Goal: Task Accomplishment & Management: Complete application form

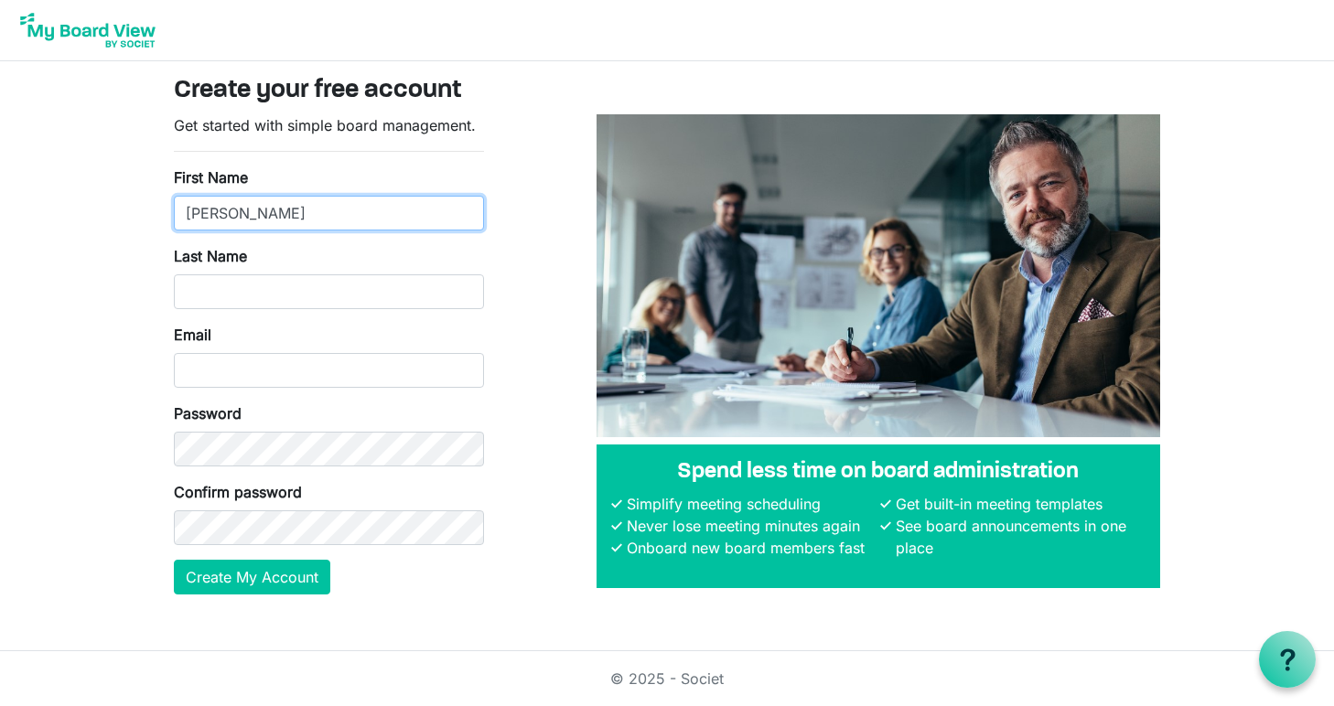
type input "Jacqueline"
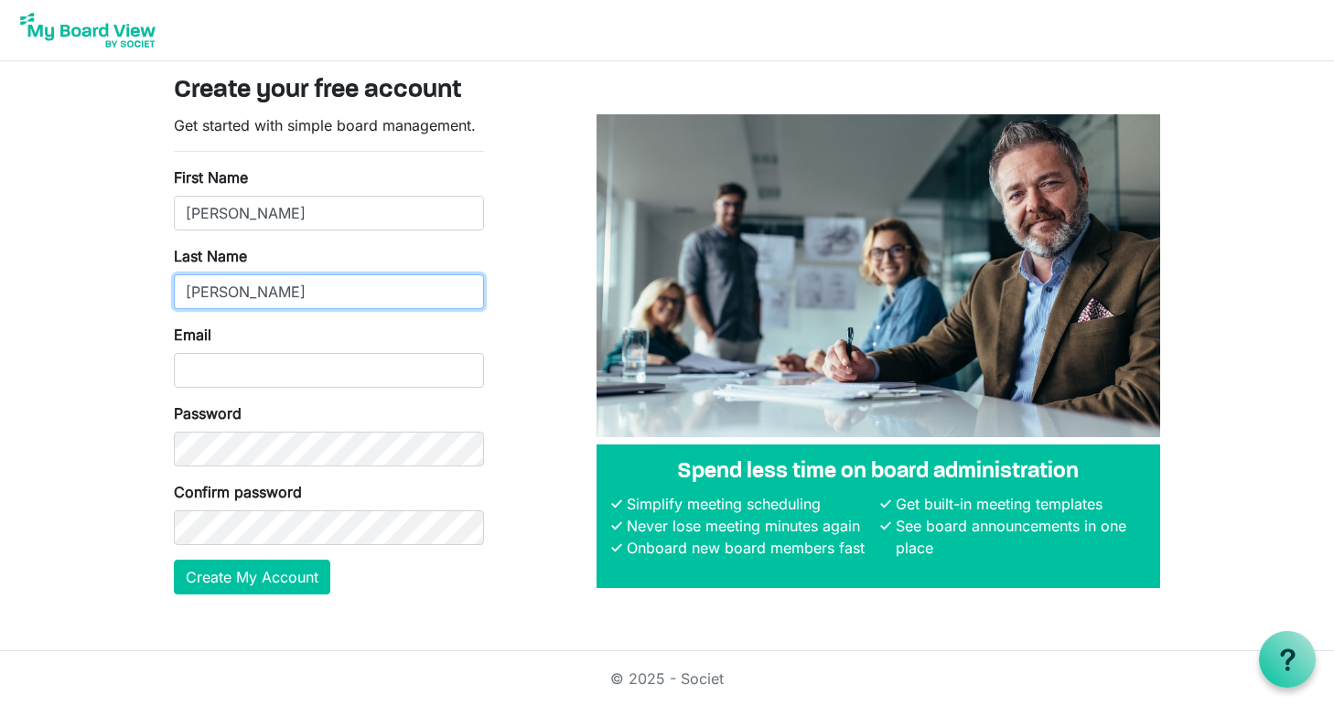
type input "Sanchez"
click at [350, 247] on div "Last Name Sanchez" at bounding box center [329, 277] width 310 height 64
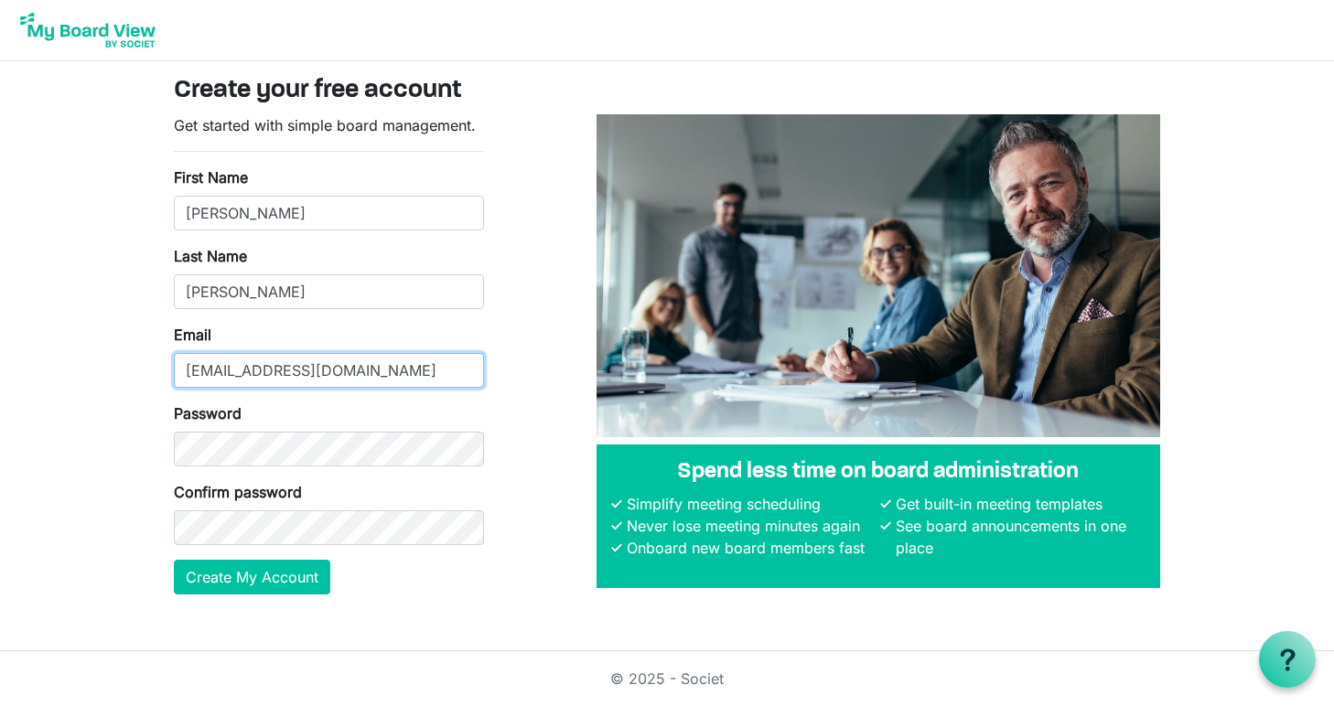
type input "jsanchez@eastoncc.com"
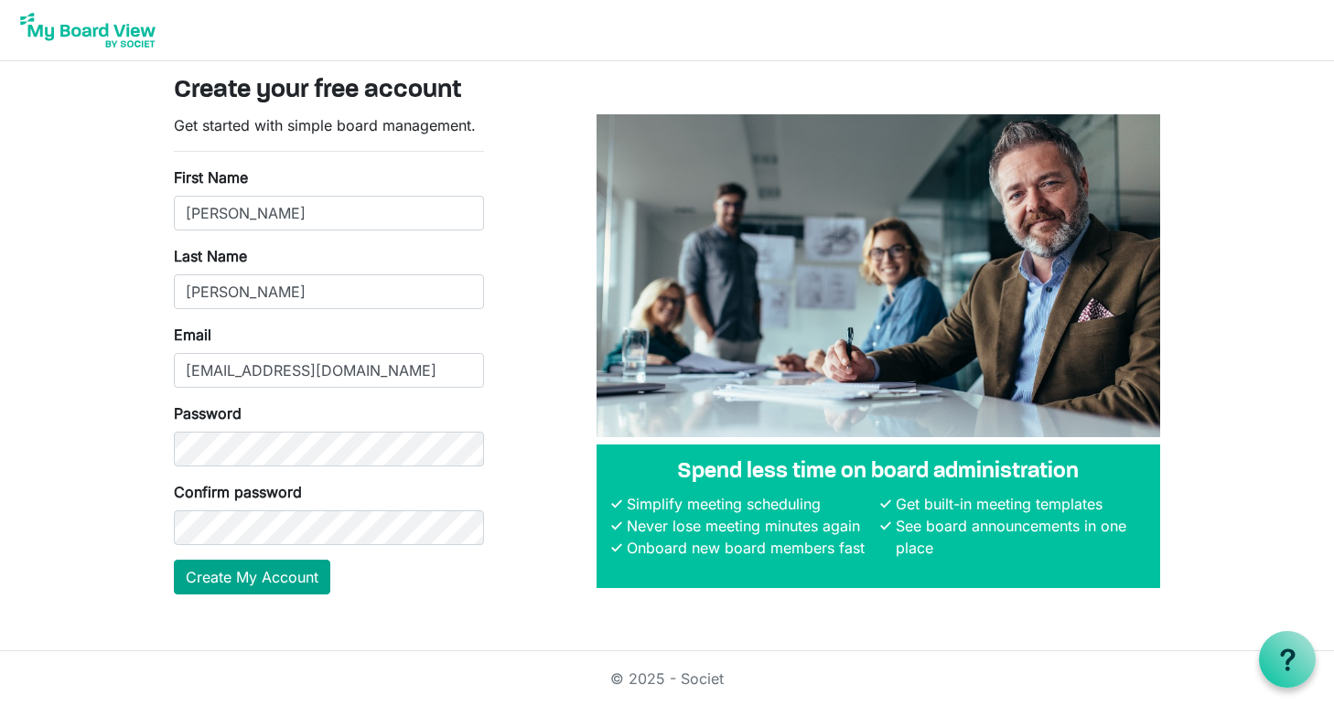
click at [267, 583] on button "Create My Account" at bounding box center [252, 577] width 156 height 35
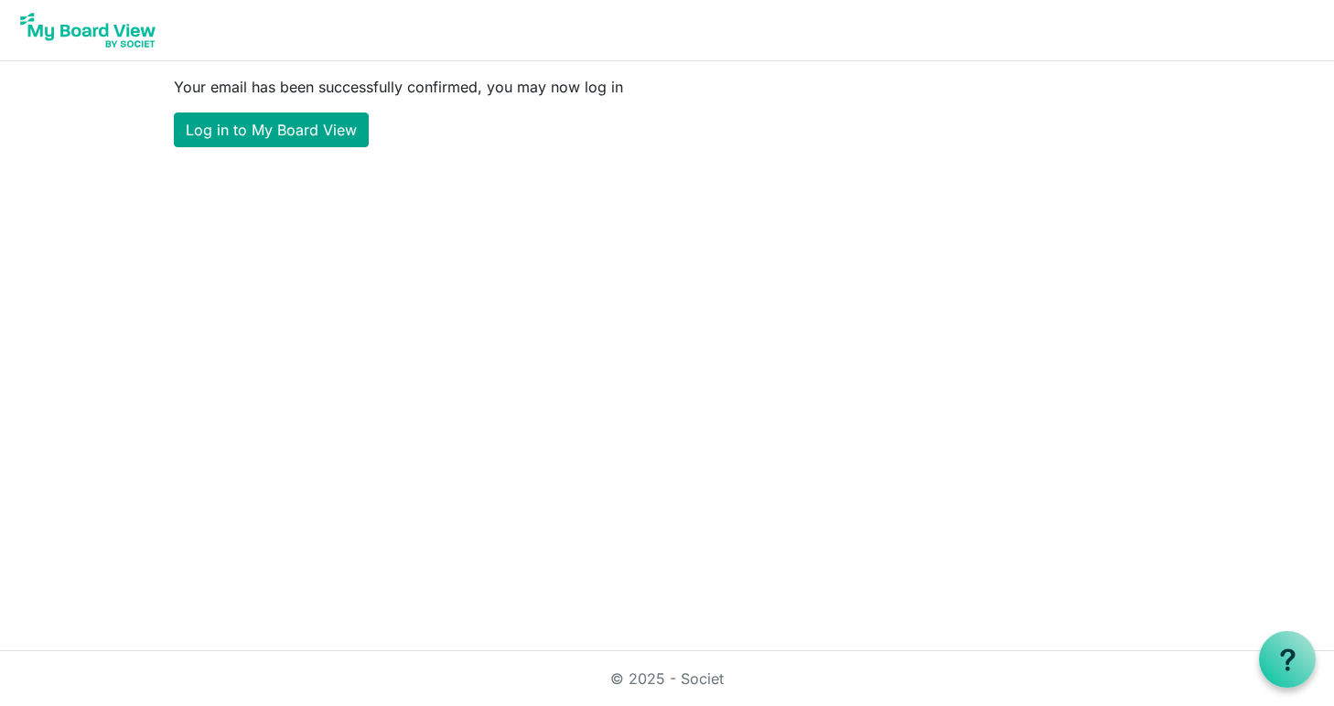
click at [316, 138] on link "Log in to My Board View" at bounding box center [271, 130] width 195 height 35
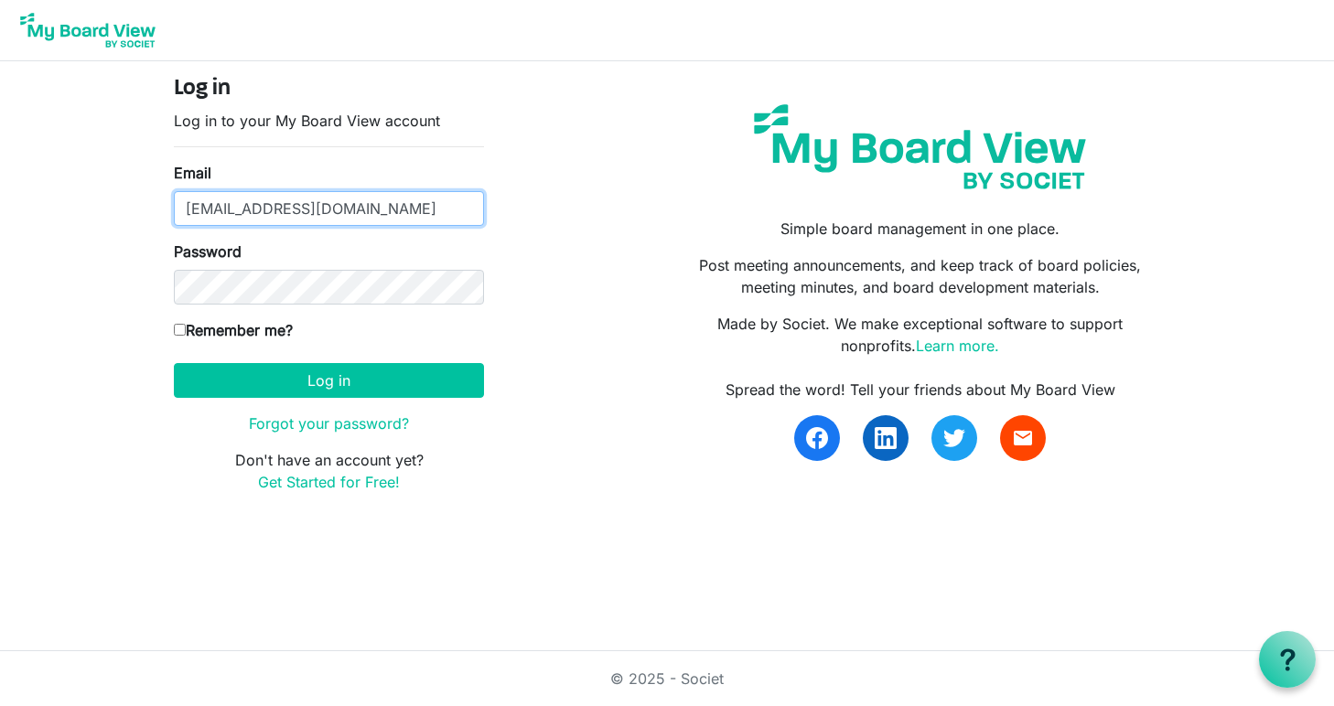
type input "jsanchez@eastoncc.com"
click at [179, 334] on input "Remember me?" at bounding box center [180, 330] width 12 height 12
checkbox input "true"
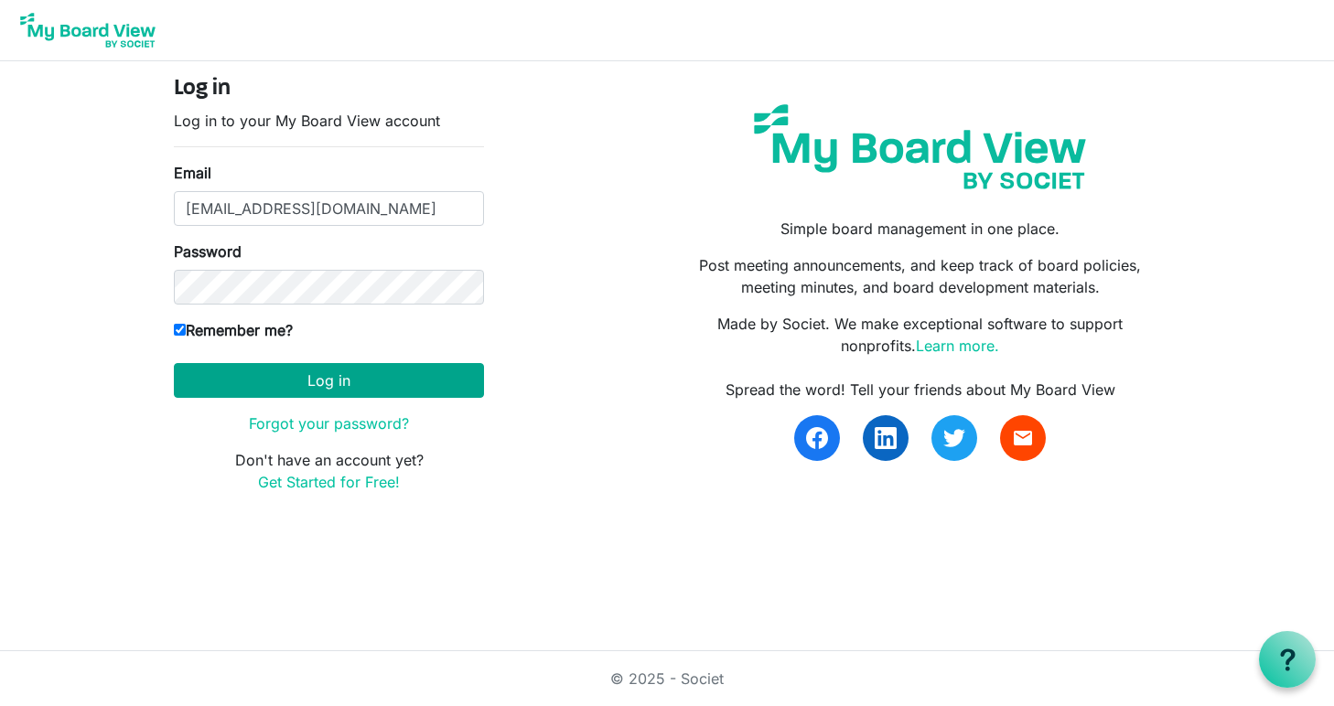
click at [278, 392] on button "Log in" at bounding box center [329, 380] width 310 height 35
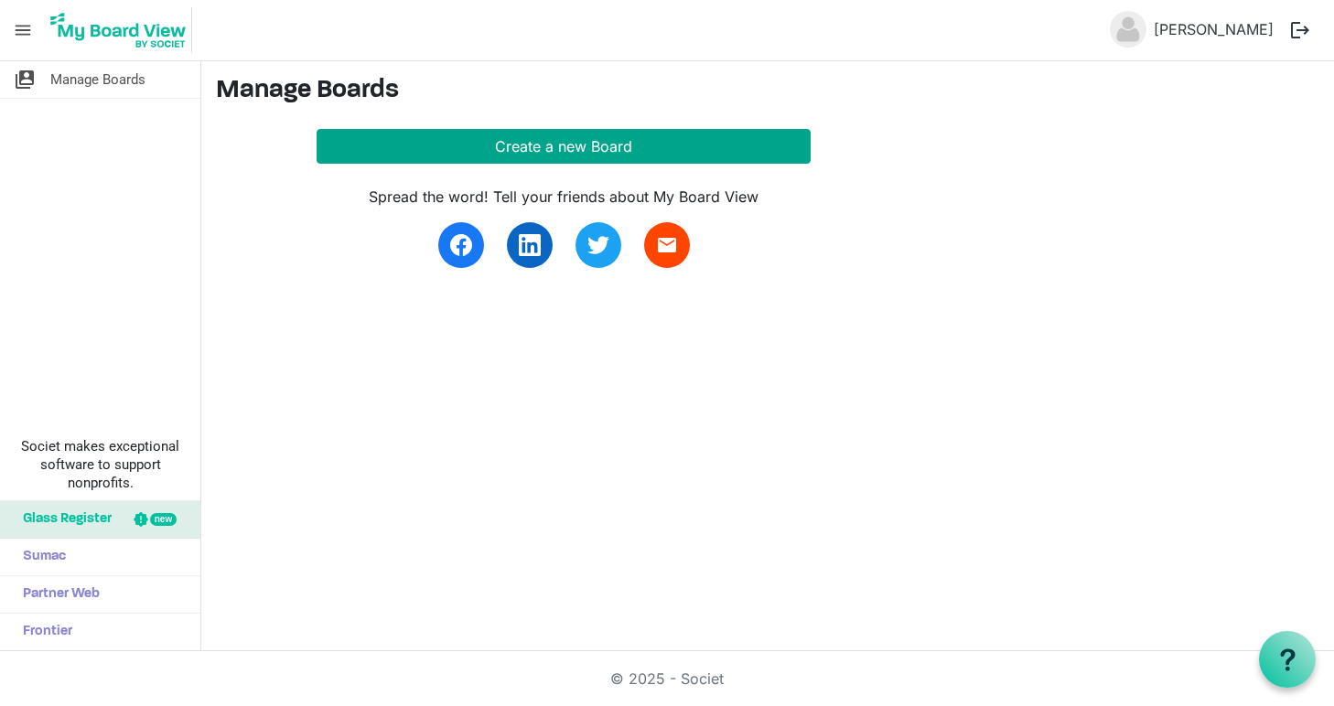
click at [579, 147] on button "Create a new Board" at bounding box center [564, 146] width 494 height 35
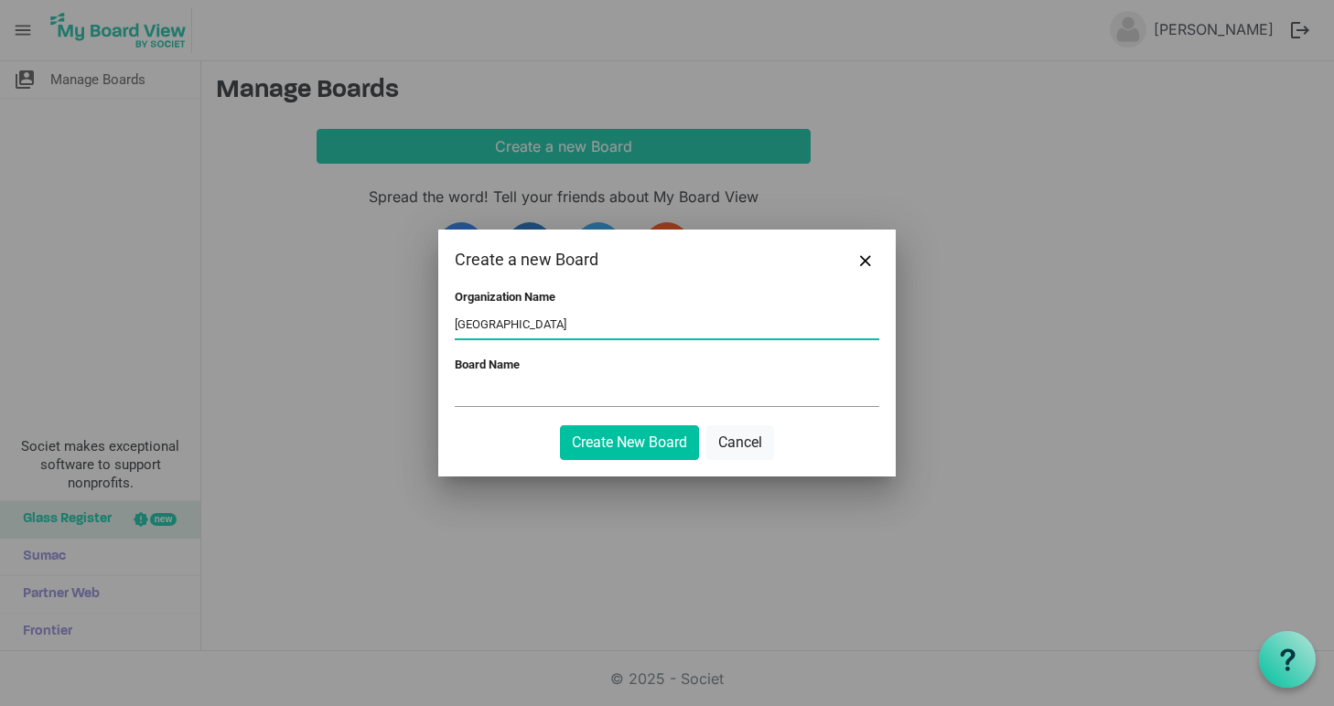
type input "[GEOGRAPHIC_DATA]"
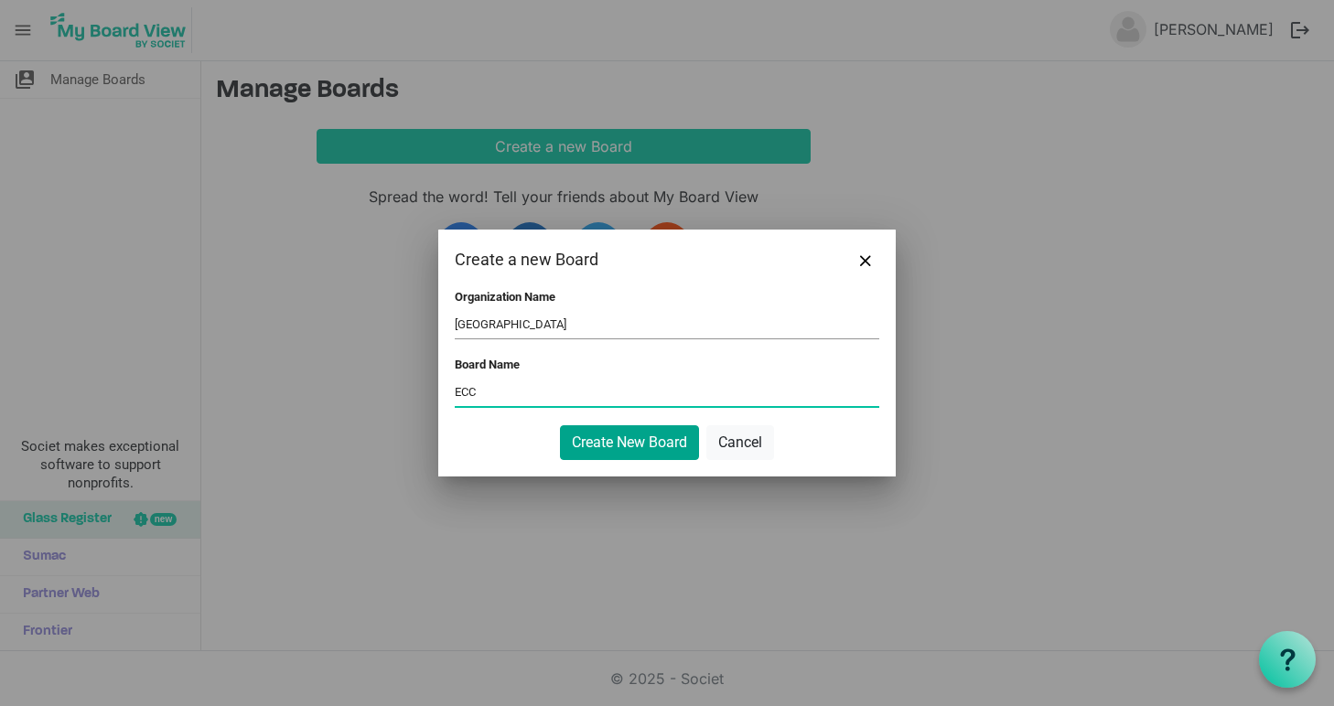
type input "ECC"
click at [629, 444] on button "Create New Board" at bounding box center [629, 442] width 139 height 35
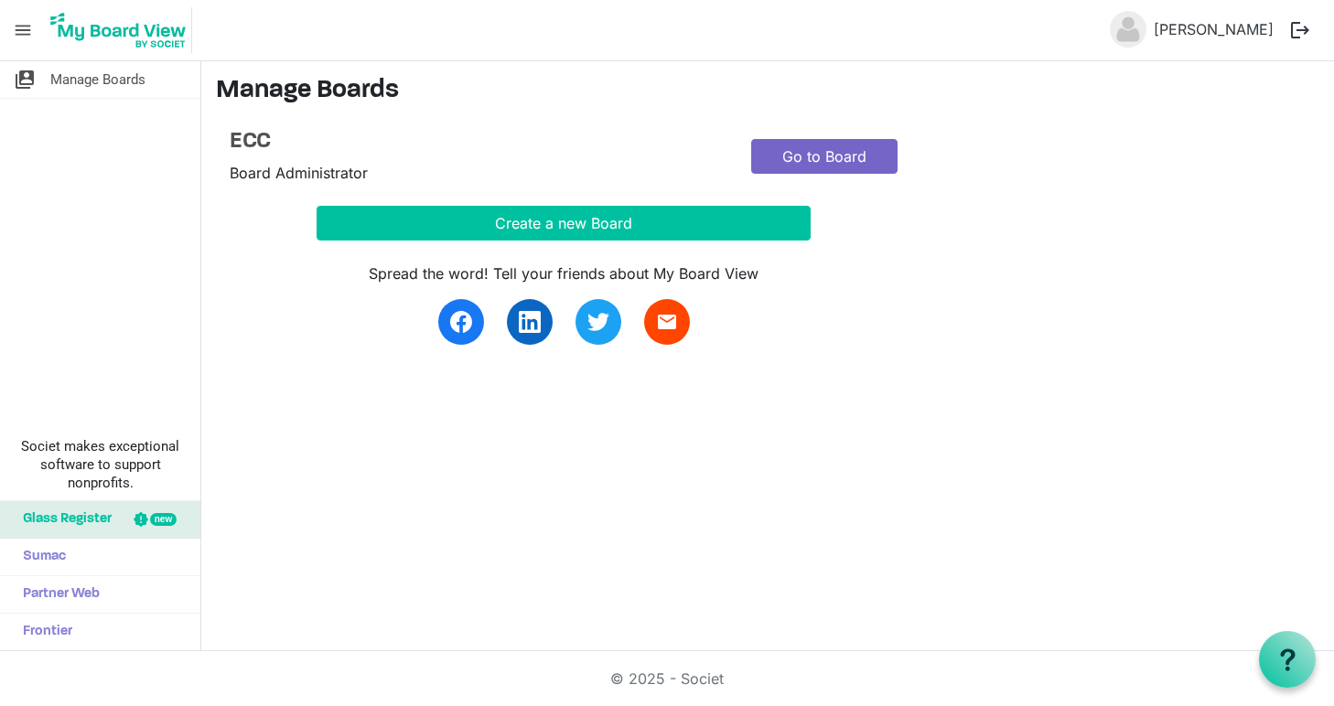
click at [812, 156] on link "Go to Board" at bounding box center [824, 156] width 146 height 35
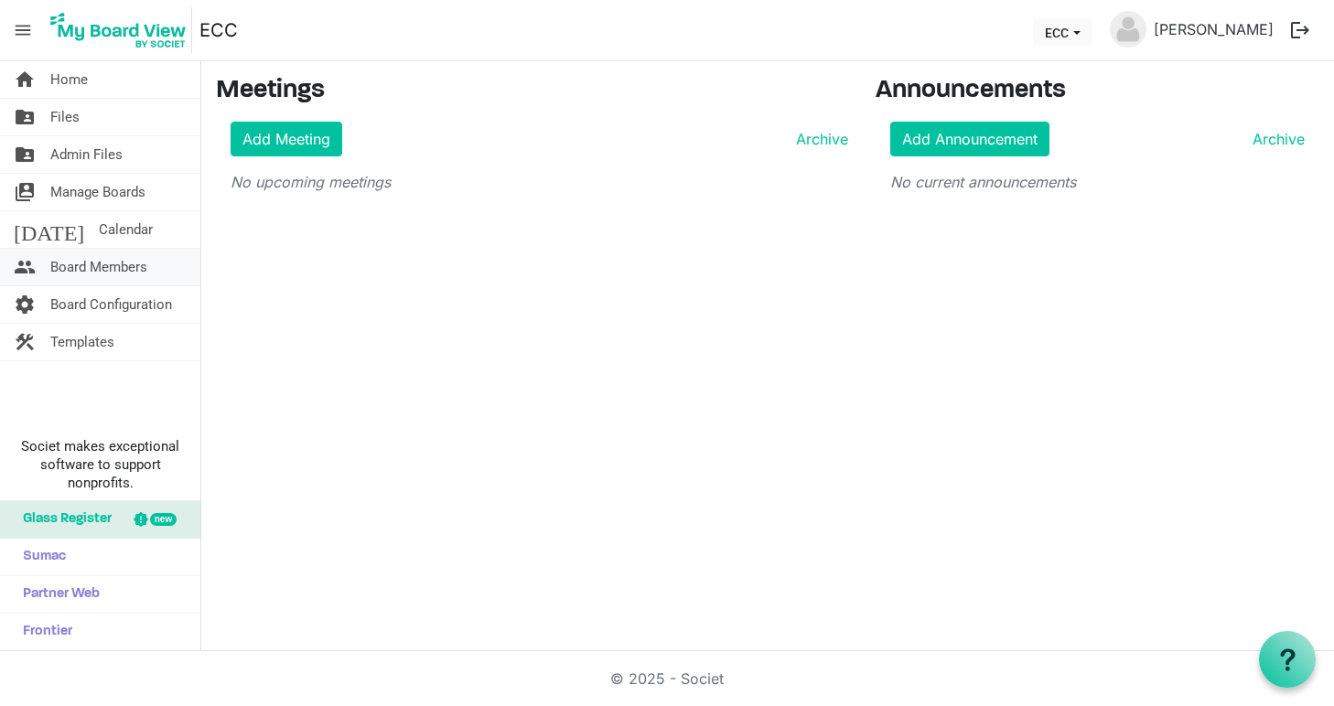
click at [81, 264] on span "Board Members" at bounding box center [98, 267] width 97 height 37
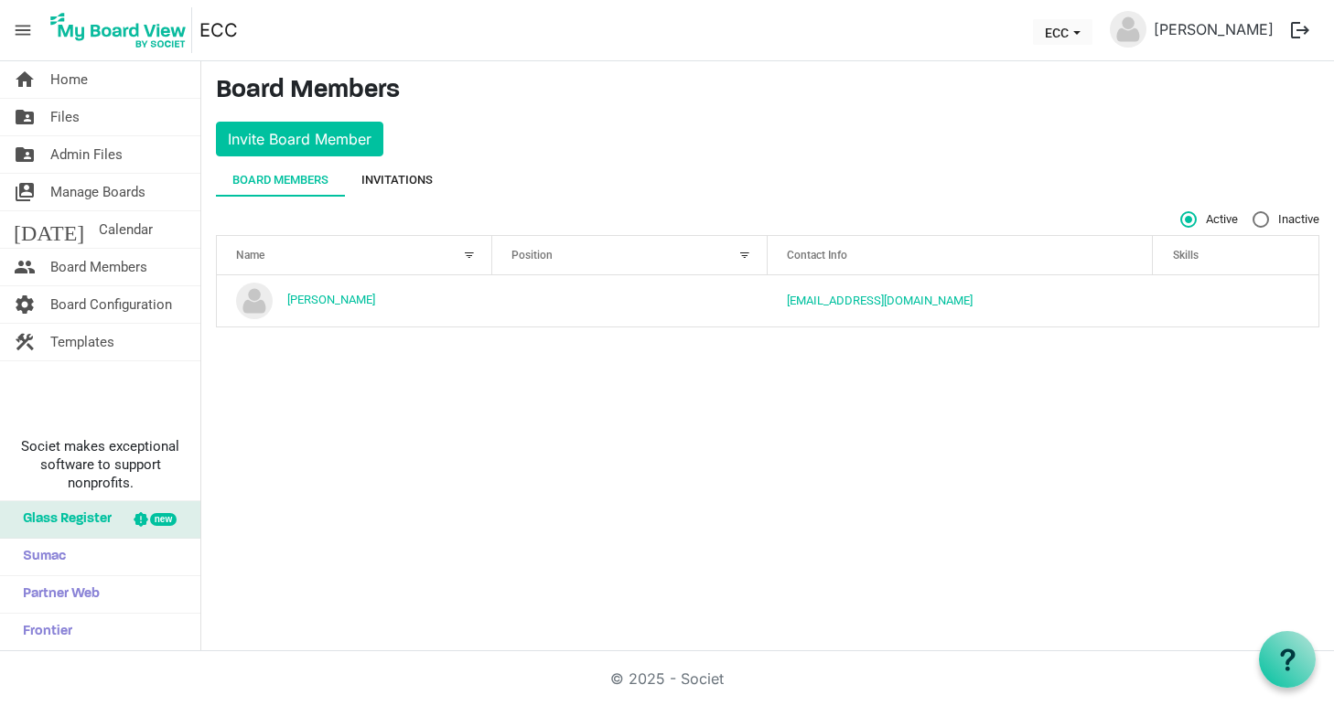
click at [402, 175] on div "Invitations" at bounding box center [396, 180] width 71 height 18
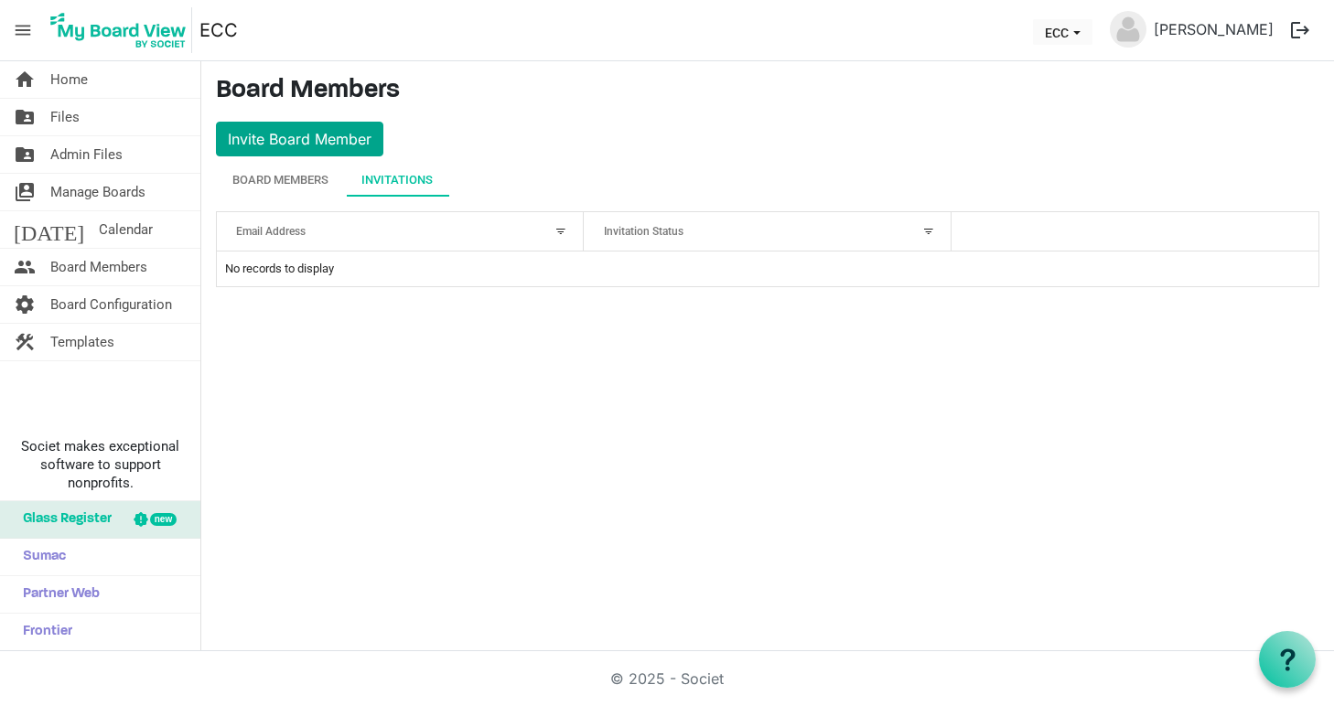
click at [320, 137] on button "Invite Board Member" at bounding box center [299, 139] width 167 height 35
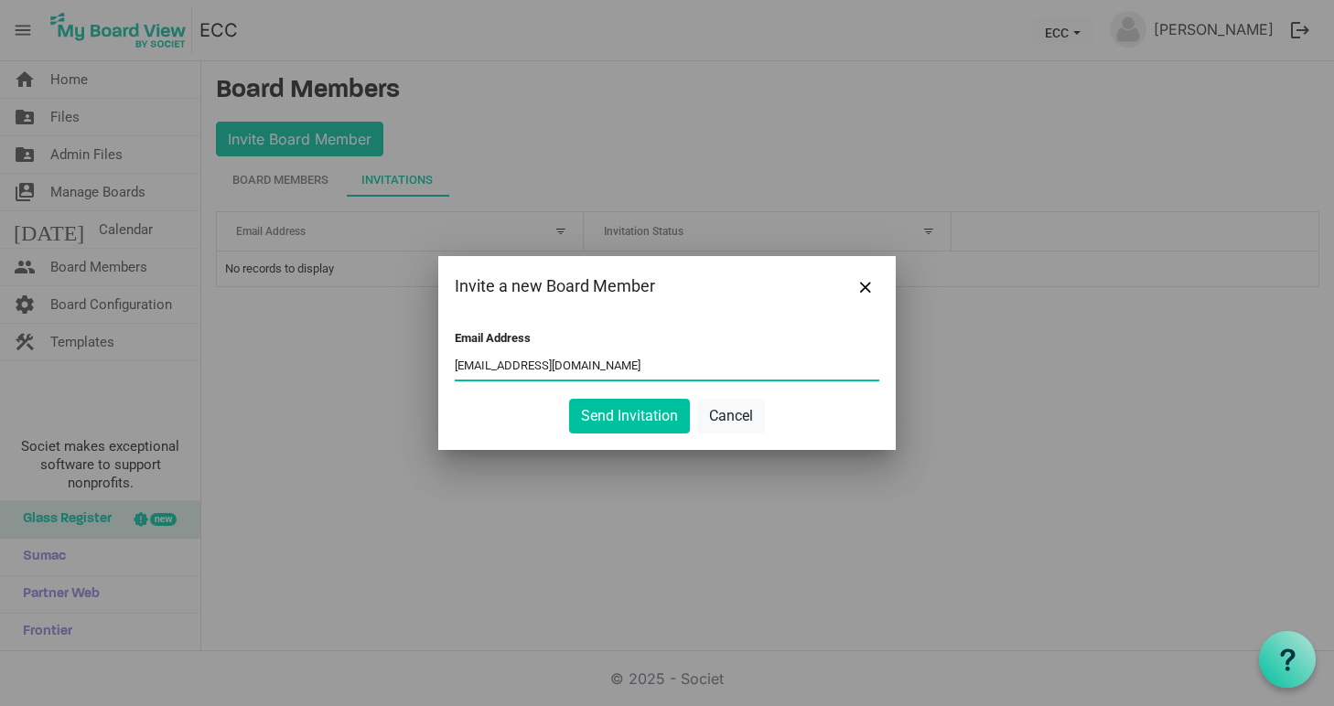
drag, startPoint x: 597, startPoint y: 366, endPoint x: 511, endPoint y: 367, distance: 86.9
click at [511, 367] on input "mspadaro@eastoncc.com" at bounding box center [667, 365] width 425 height 27
type input "mspadaro@eastoncc.com"
click at [634, 418] on button "Send Invitation" at bounding box center [629, 416] width 121 height 35
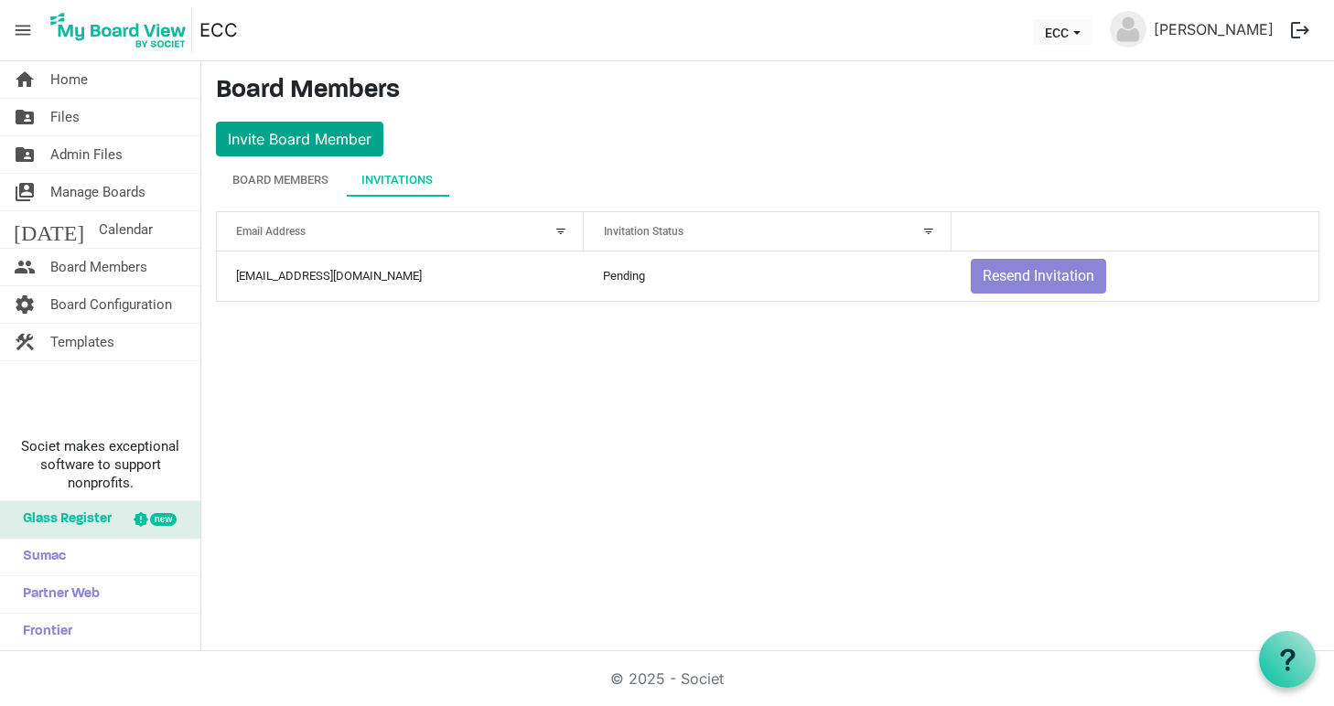
click at [324, 142] on button "Invite Board Member" at bounding box center [299, 139] width 167 height 35
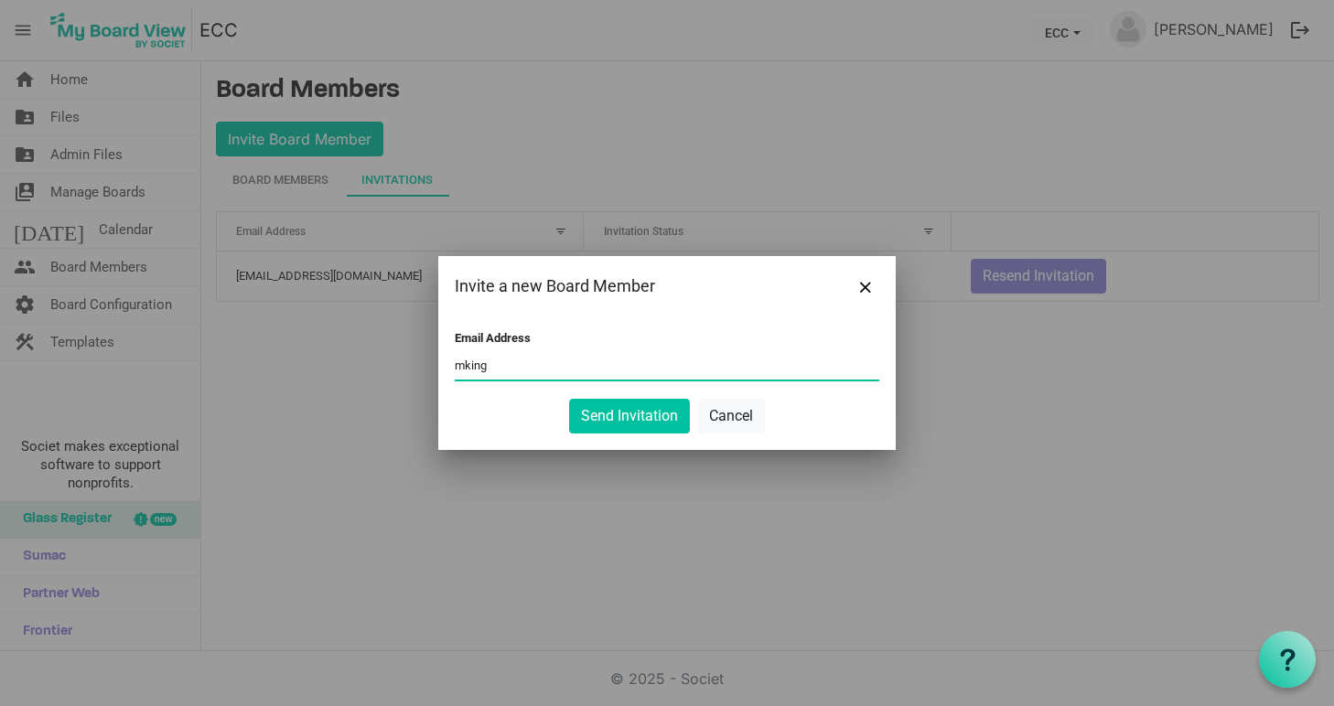
paste input "@eastoncc.com"
type input "mking@eastoncc.com"
click at [641, 420] on button "Send Invitation" at bounding box center [629, 416] width 121 height 35
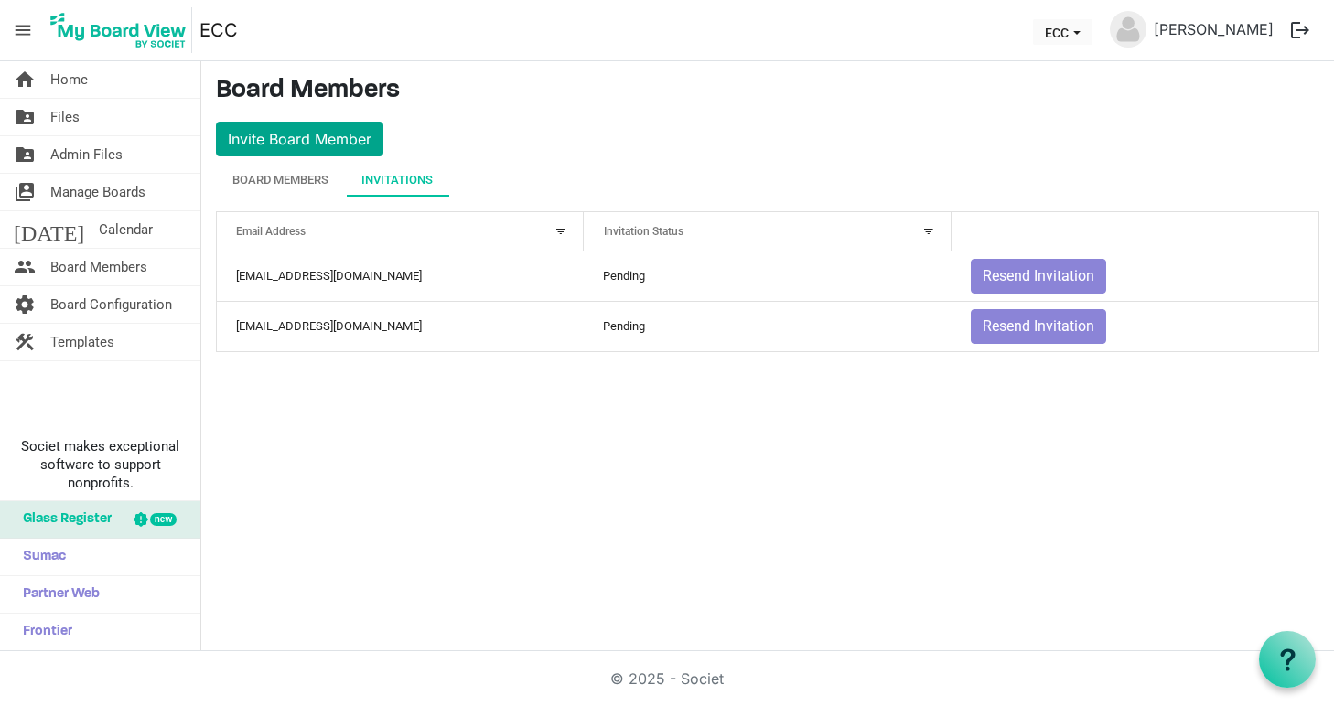
click at [306, 139] on button "Invite Board Member" at bounding box center [299, 139] width 167 height 35
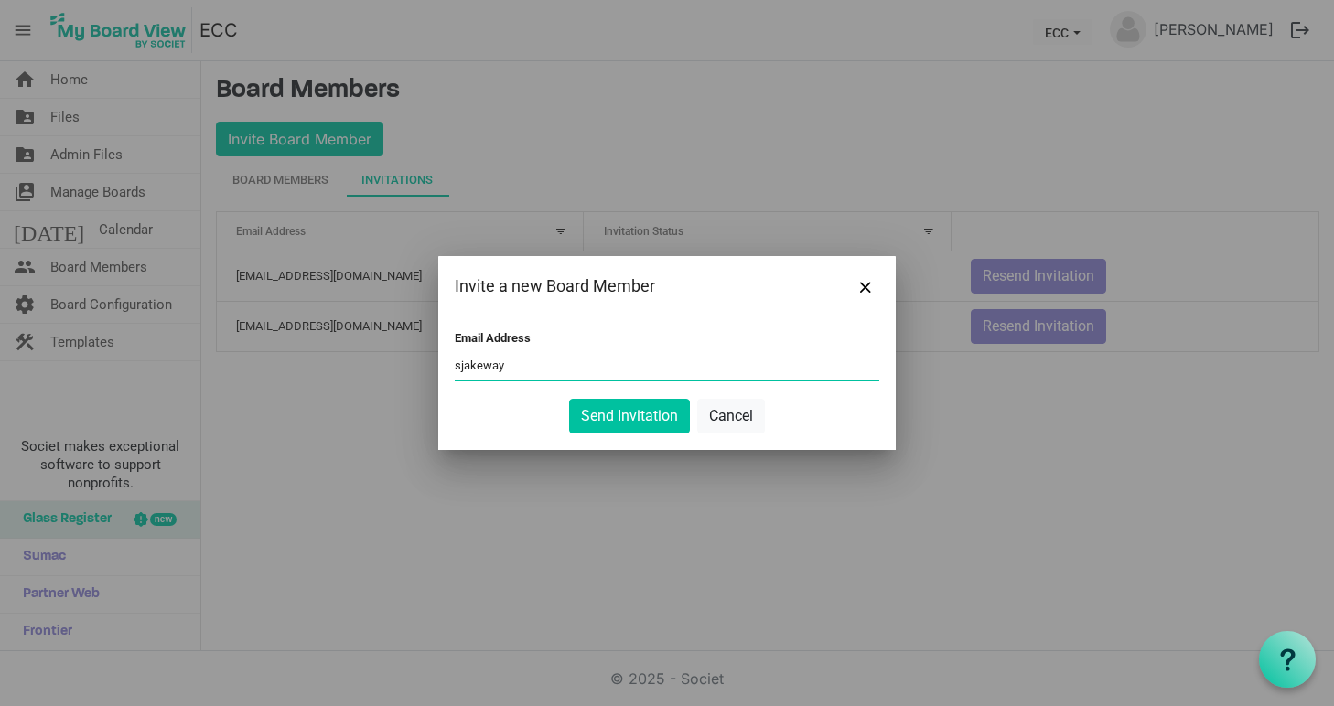
paste input "@eastoncc.com"
type input "sjakeway@eastoncc.com"
click at [620, 422] on button "Send Invitation" at bounding box center [629, 416] width 121 height 35
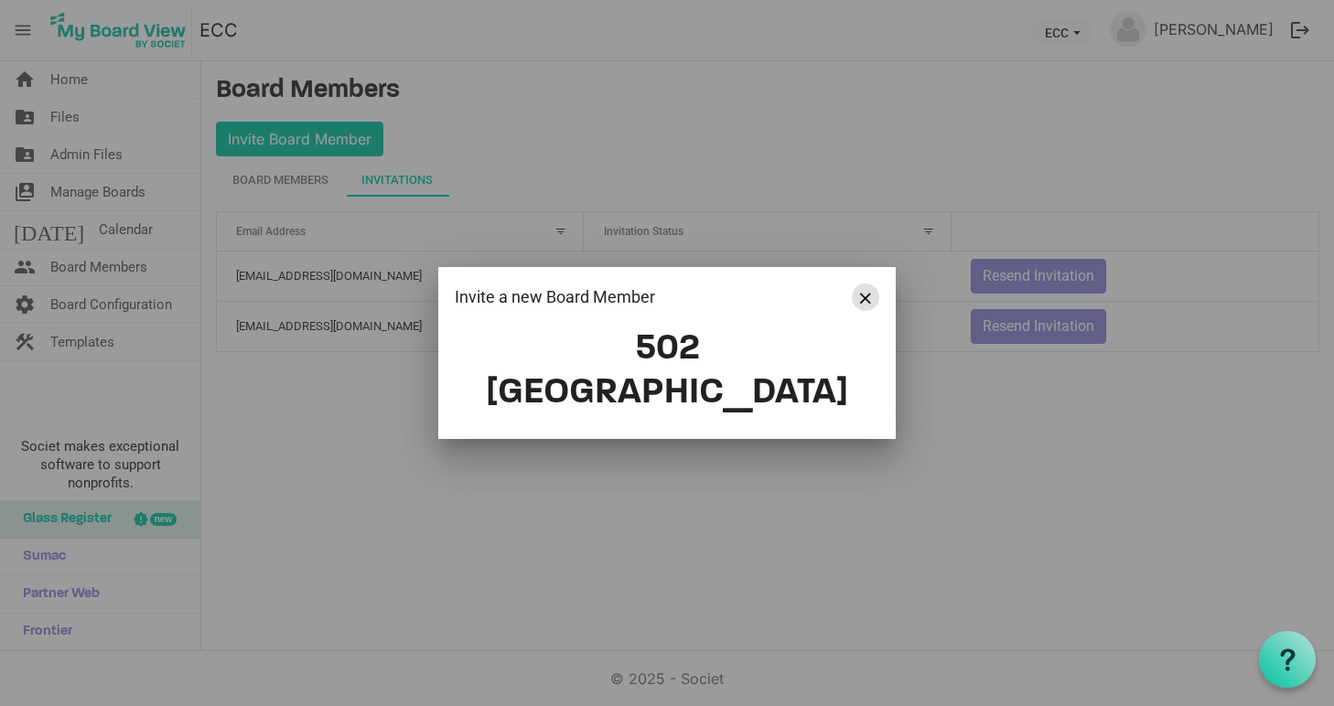
click at [867, 304] on span "Close" at bounding box center [865, 298] width 11 height 11
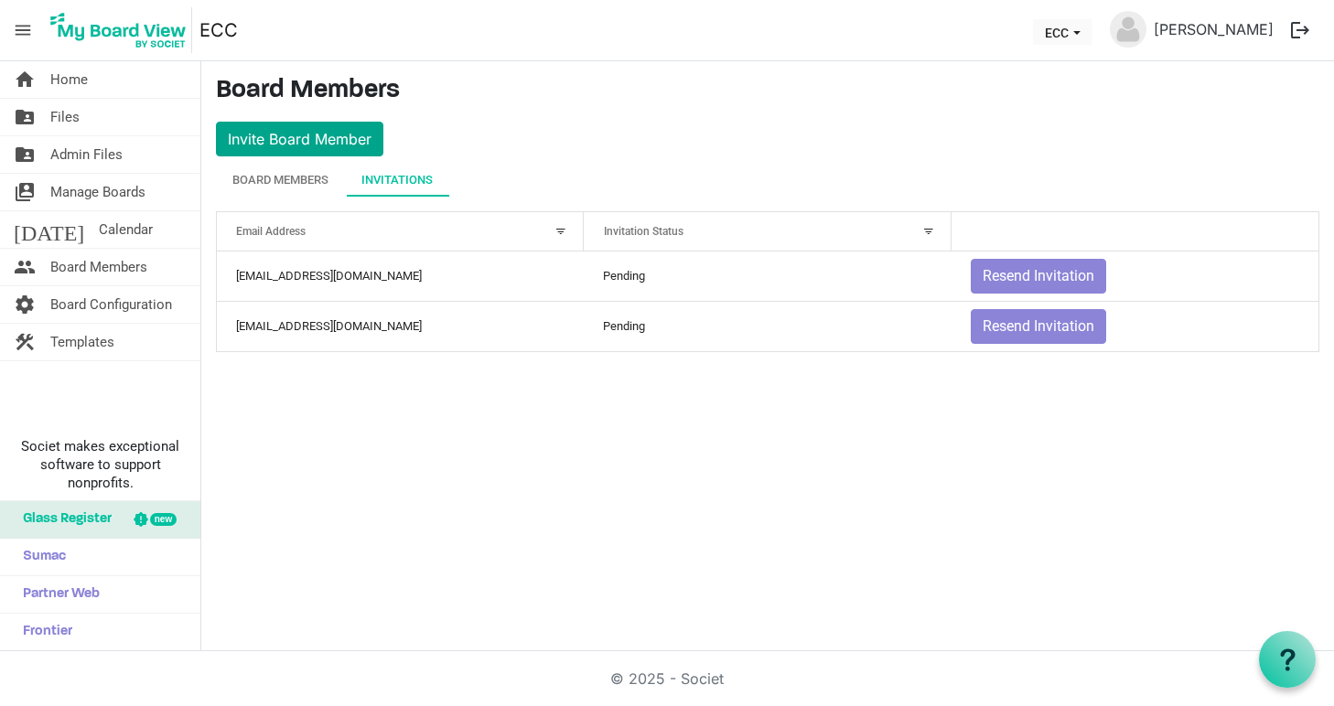
click at [301, 136] on button "Invite Board Member" at bounding box center [299, 139] width 167 height 35
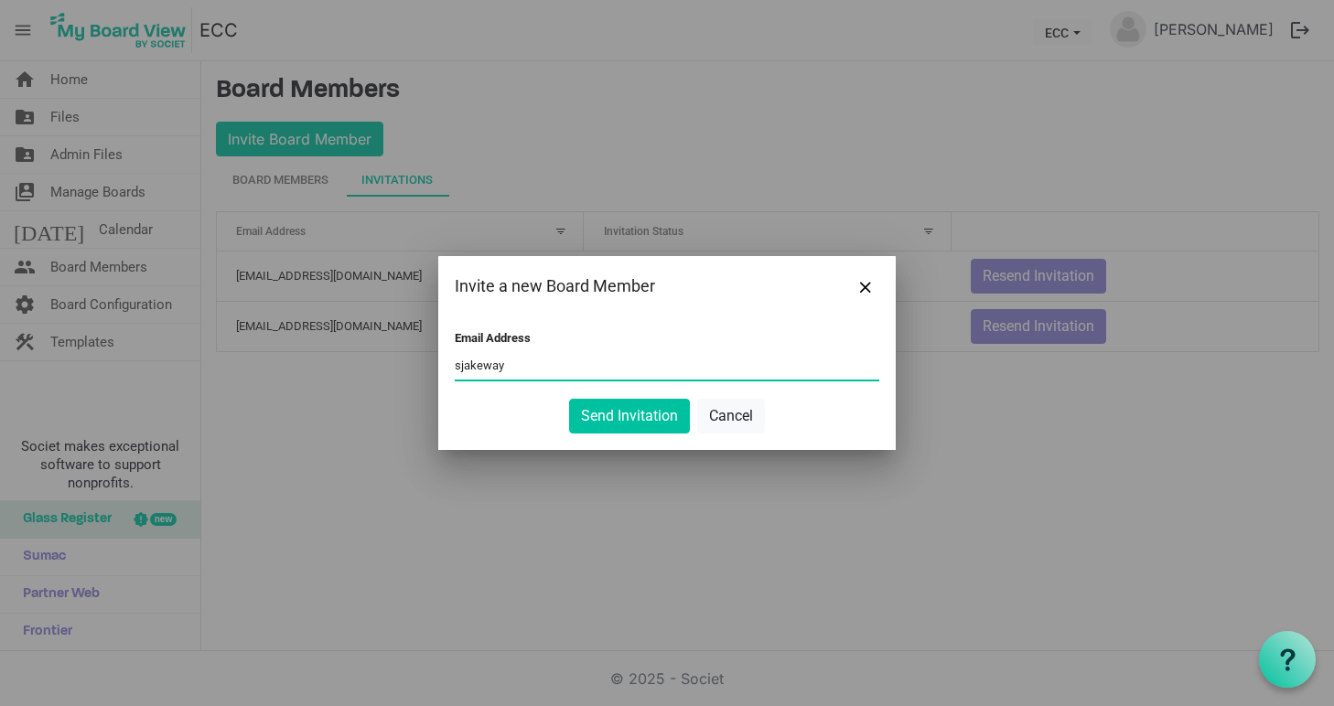
paste input "@eastoncc.com"
type input "sjakeway@eastoncc.com"
click at [637, 416] on button "Send Invitation" at bounding box center [629, 416] width 121 height 35
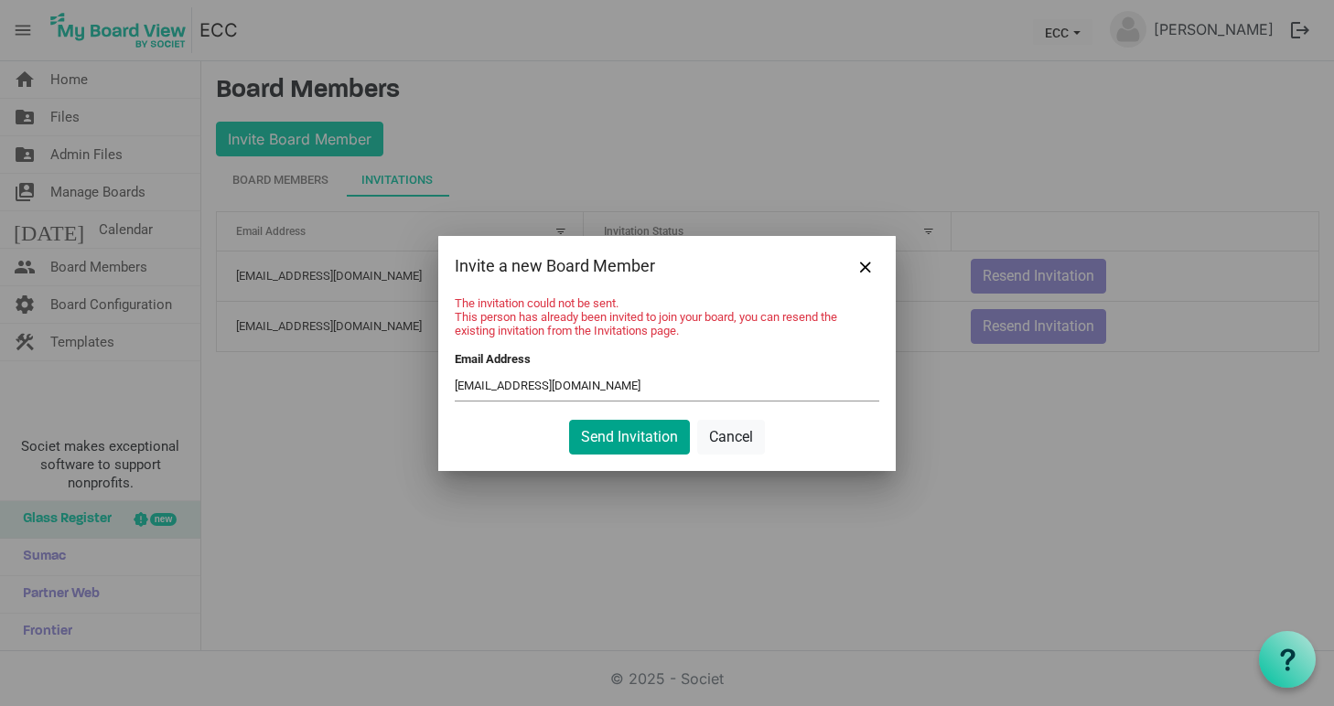
click at [640, 441] on button "Send Invitation" at bounding box center [629, 437] width 121 height 35
click at [866, 258] on button "Close" at bounding box center [865, 266] width 27 height 27
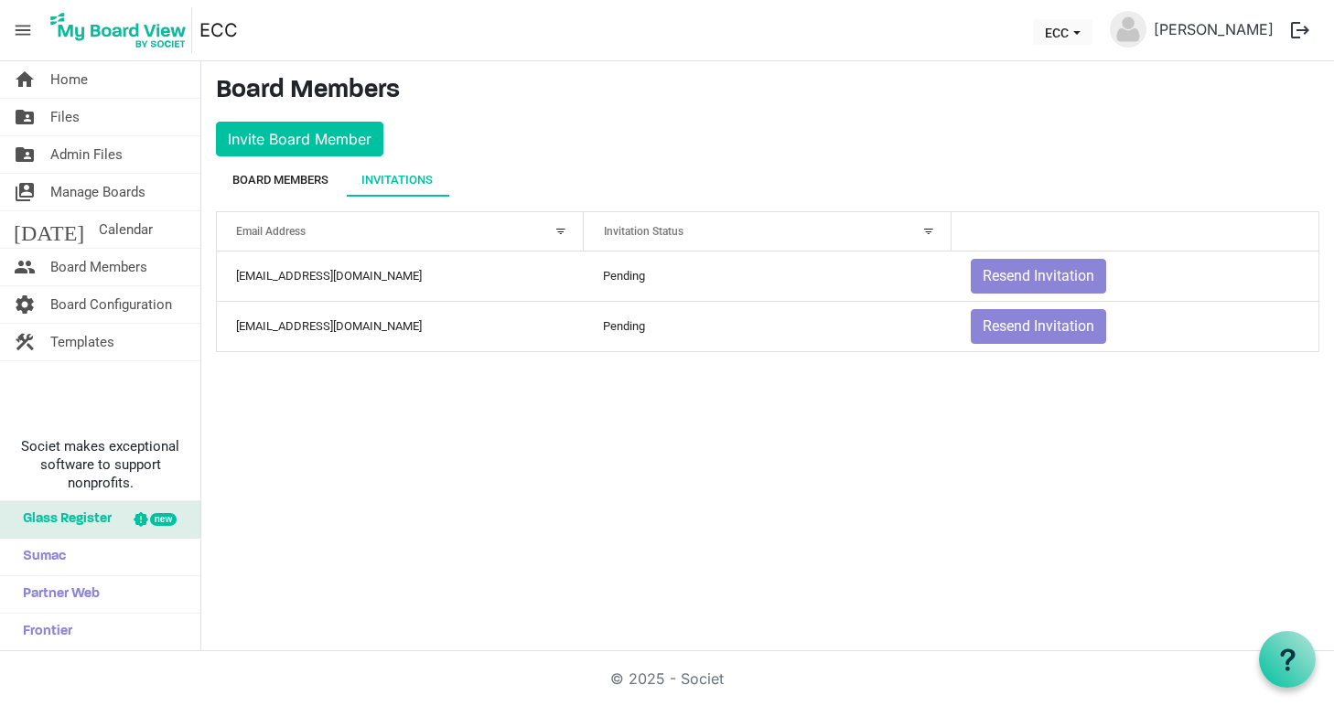
click at [300, 179] on div "Board Members" at bounding box center [280, 180] width 96 height 18
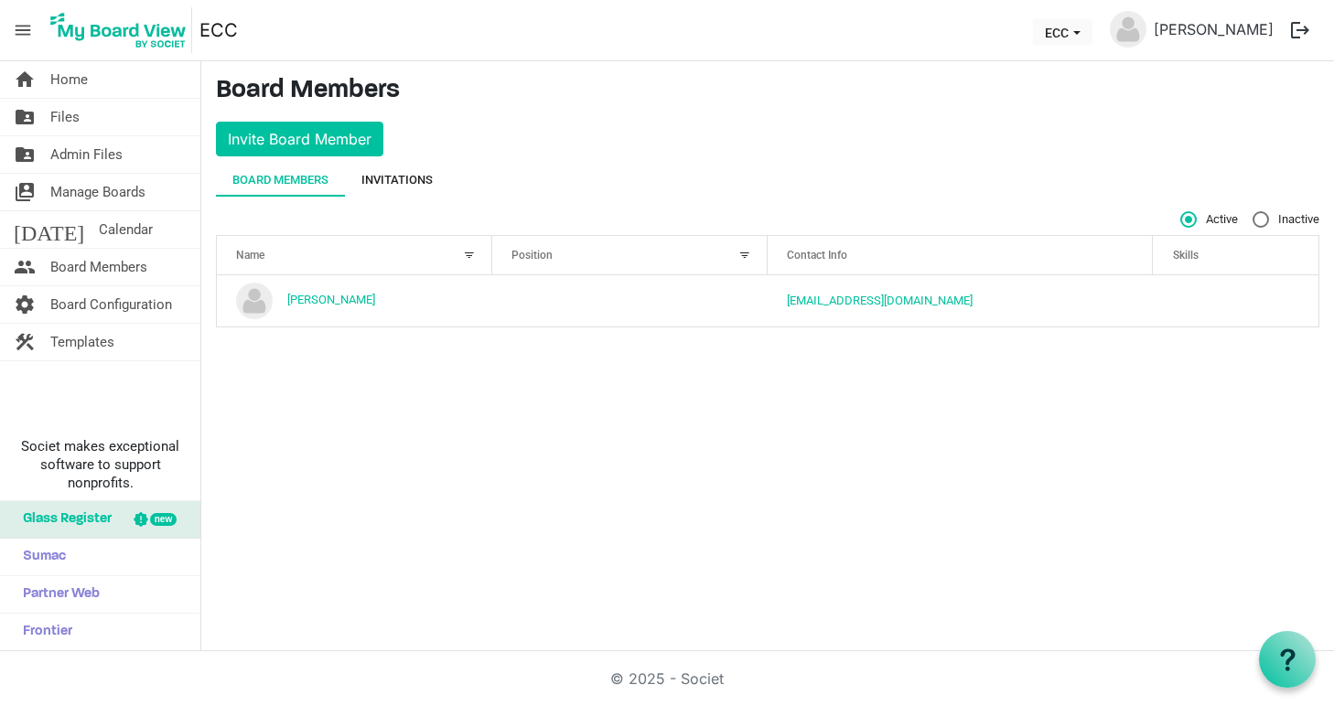
click at [380, 180] on div "Invitations" at bounding box center [396, 180] width 71 height 18
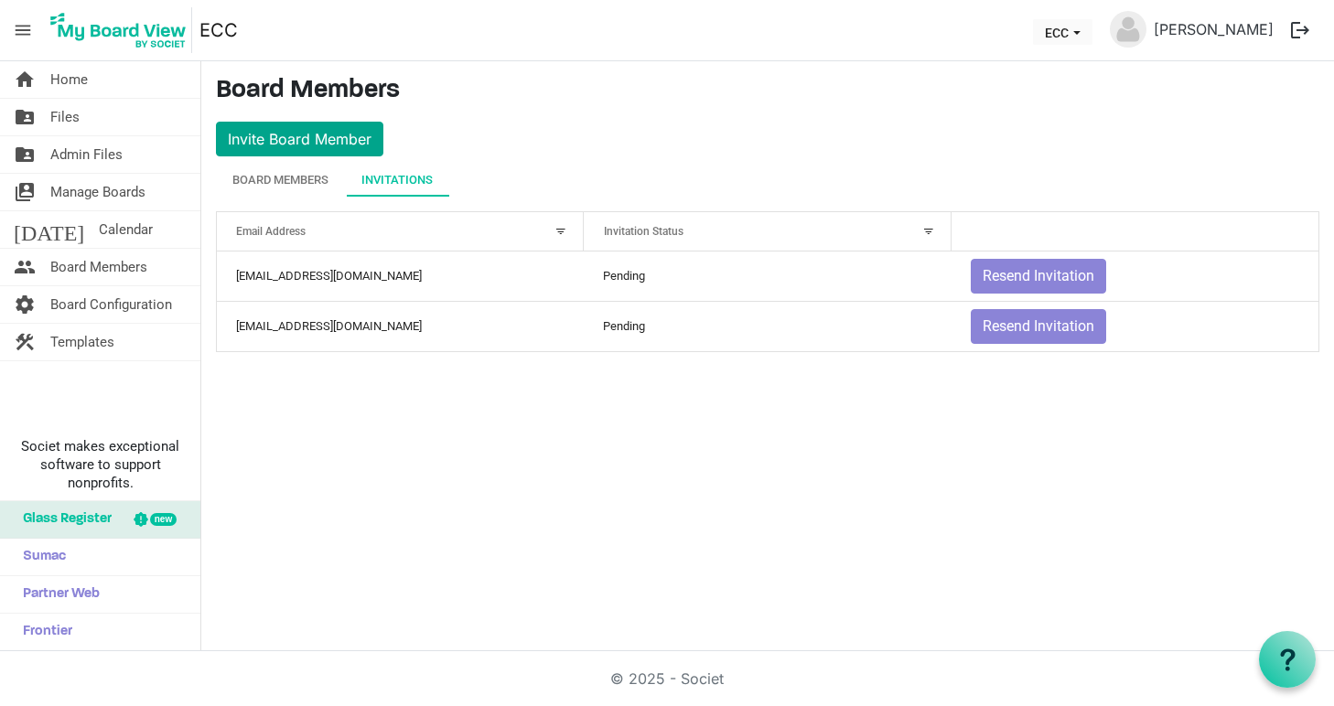
click at [339, 133] on button "Invite Board Member" at bounding box center [299, 139] width 167 height 35
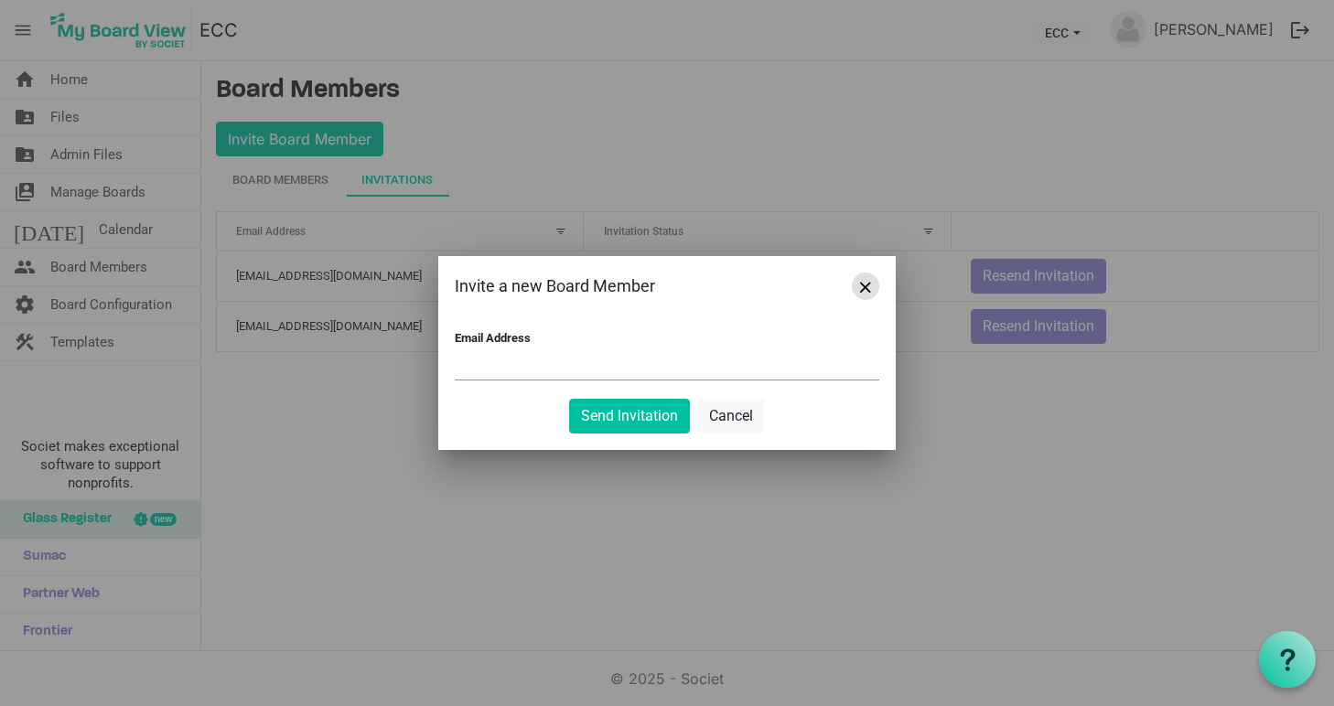
click at [867, 285] on span "Close" at bounding box center [865, 287] width 11 height 11
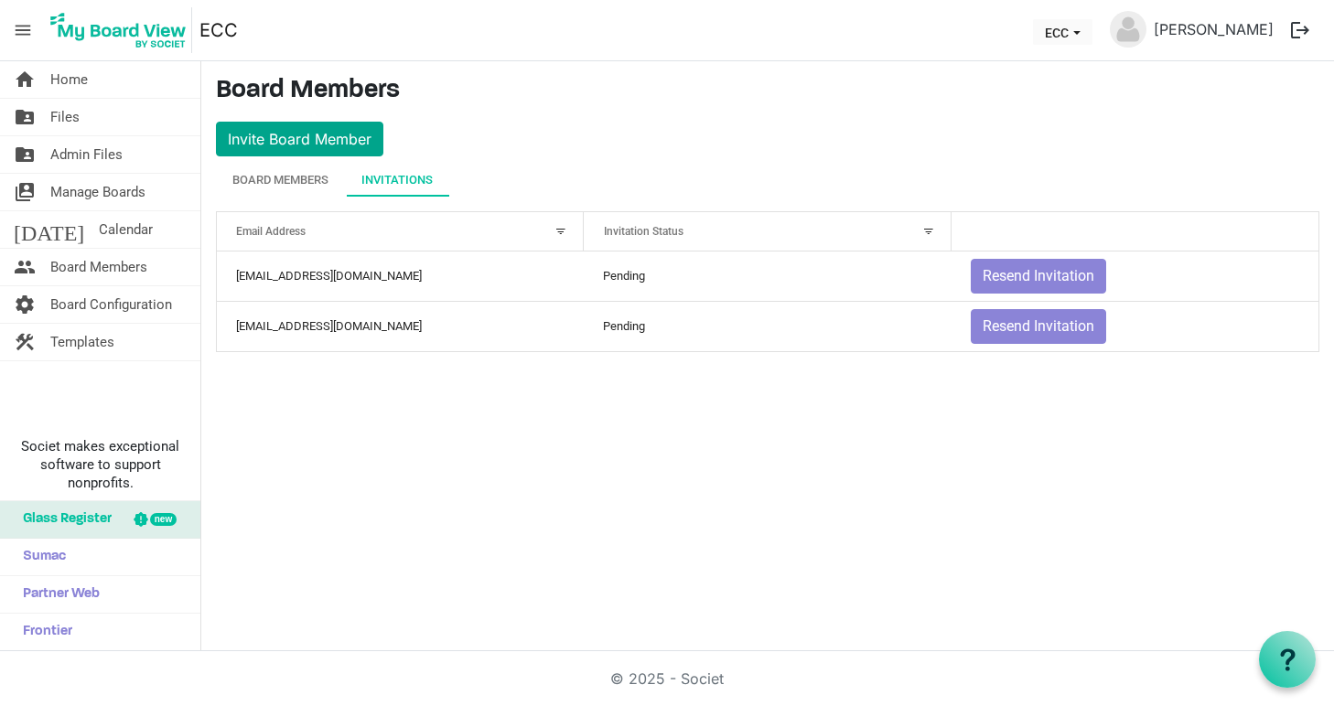
click at [333, 146] on button "Invite Board Member" at bounding box center [299, 139] width 167 height 35
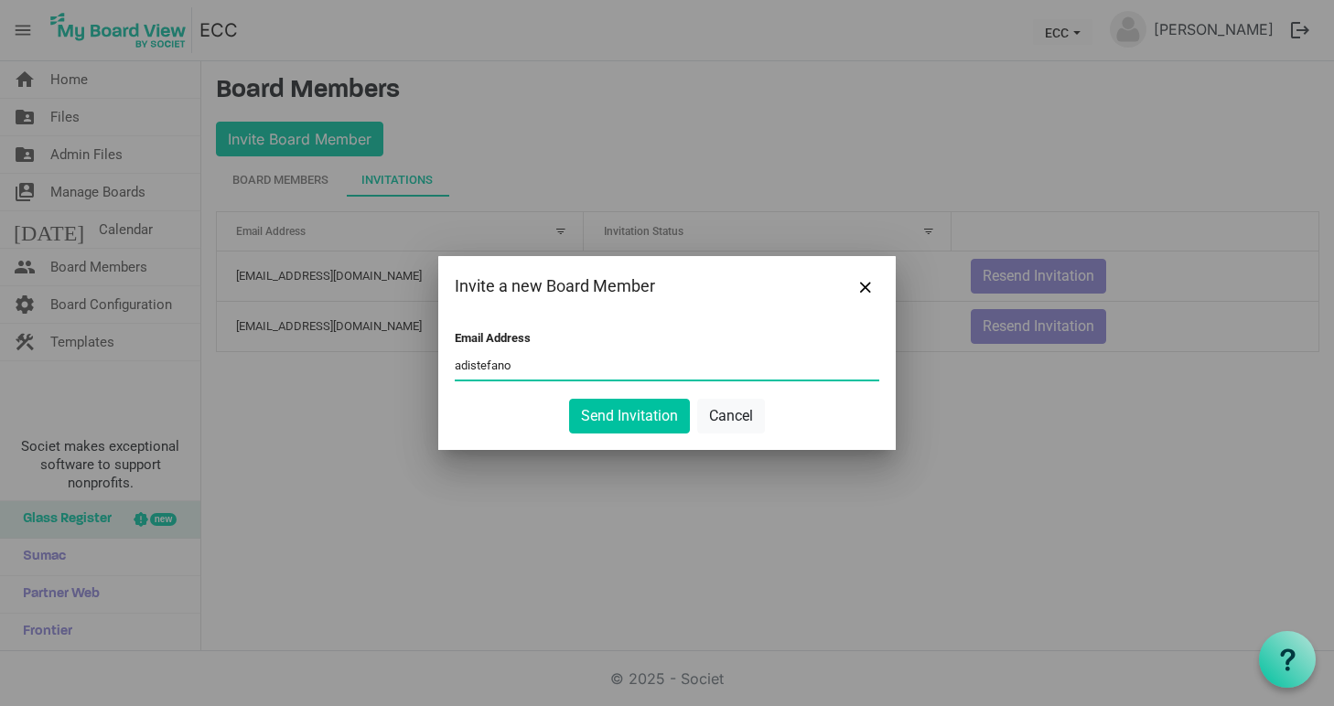
paste input "@eastoncc.com"
type input "adistefano@eastoncc.com"
click at [634, 416] on button "Send Invitation" at bounding box center [629, 416] width 121 height 35
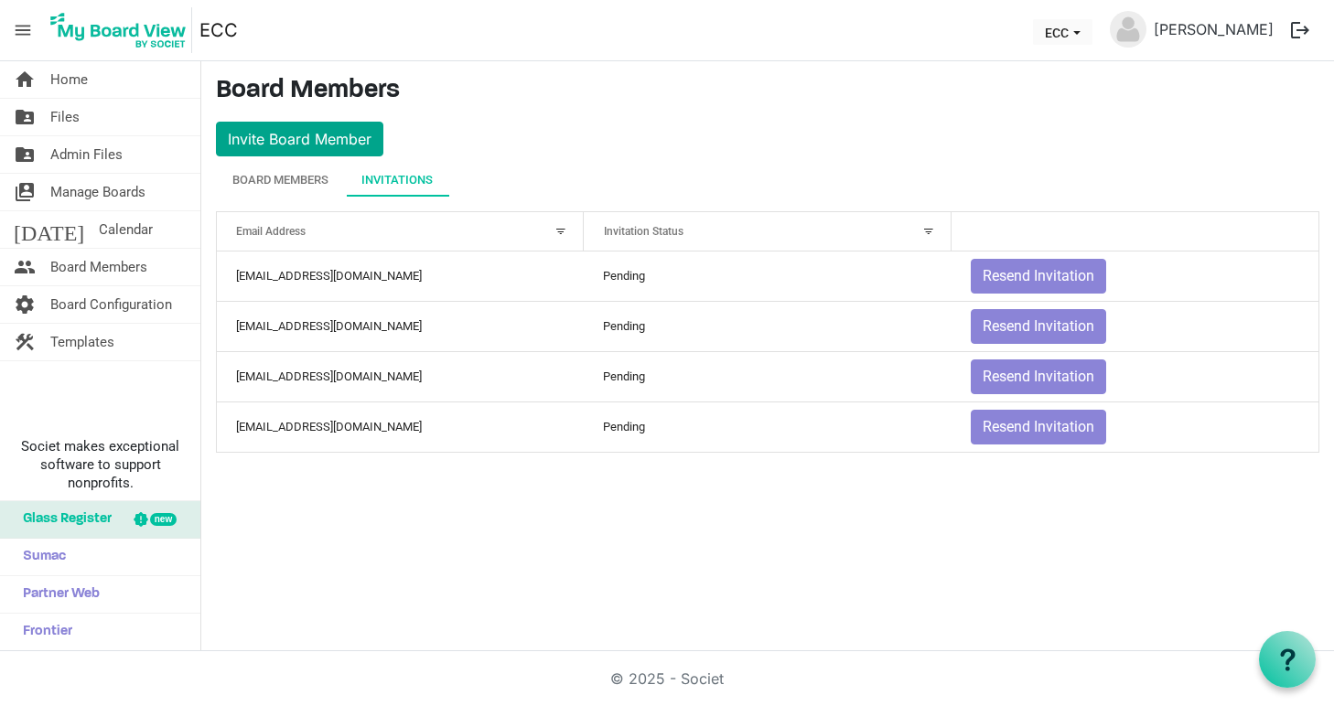
click at [321, 145] on button "Invite Board Member" at bounding box center [299, 139] width 167 height 35
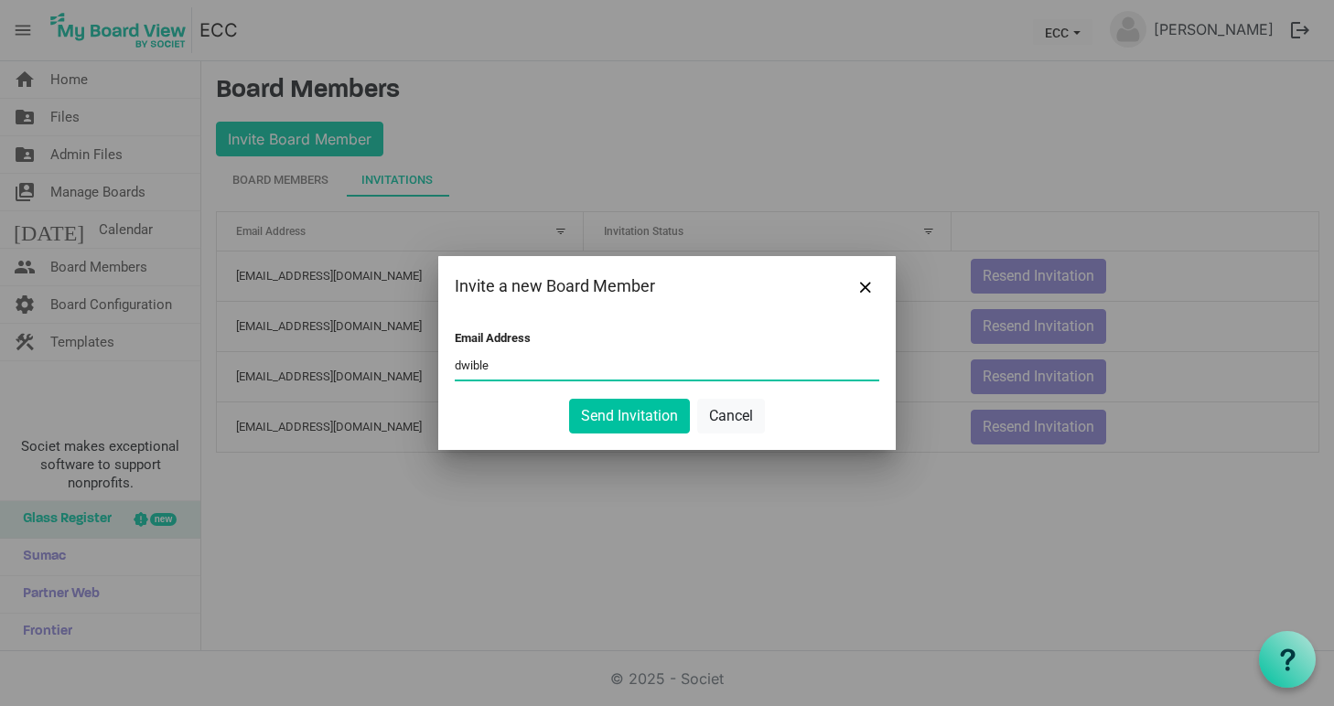
paste input "@eastoncc.com"
type input "dwible@eastoncc.com"
click at [628, 415] on button "Send Invitation" at bounding box center [629, 416] width 121 height 35
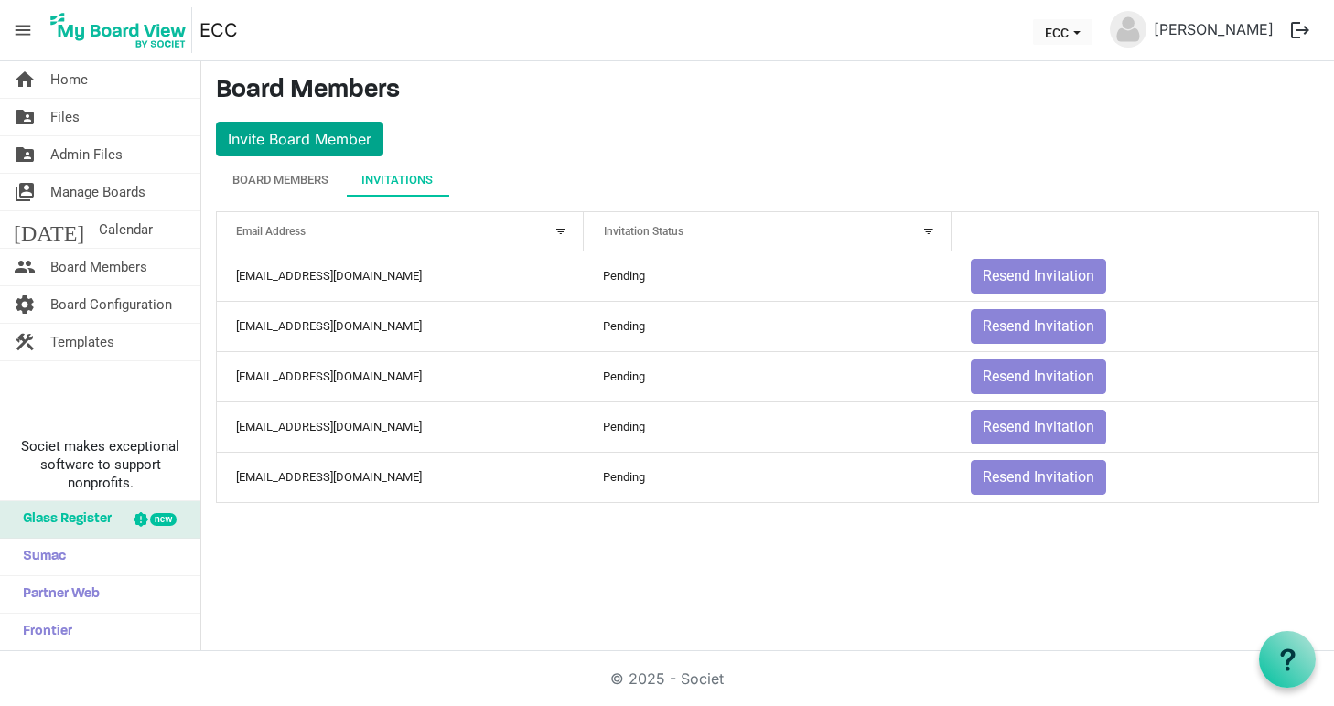
click at [279, 140] on button "Invite Board Member" at bounding box center [299, 139] width 167 height 35
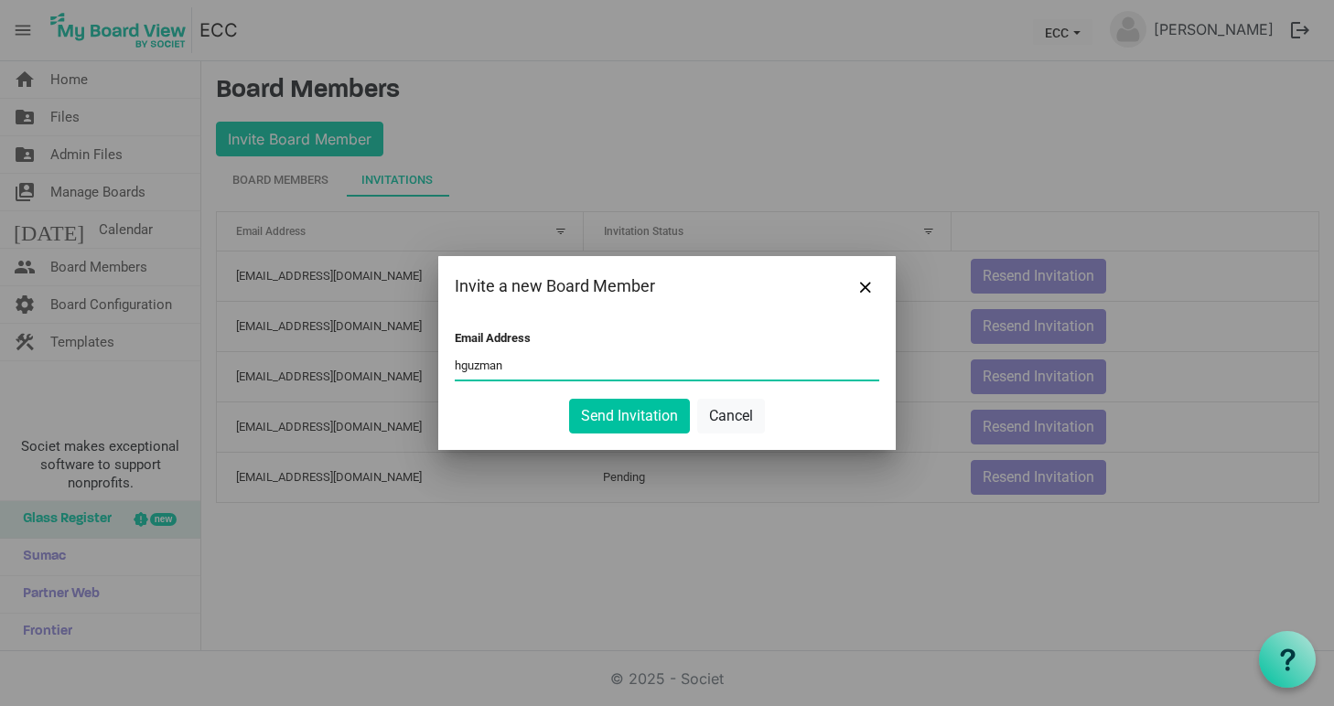
paste input "@eastoncc.com"
type input "hguzman@eastoncc.com"
click at [614, 413] on button "Send Invitation" at bounding box center [629, 416] width 121 height 35
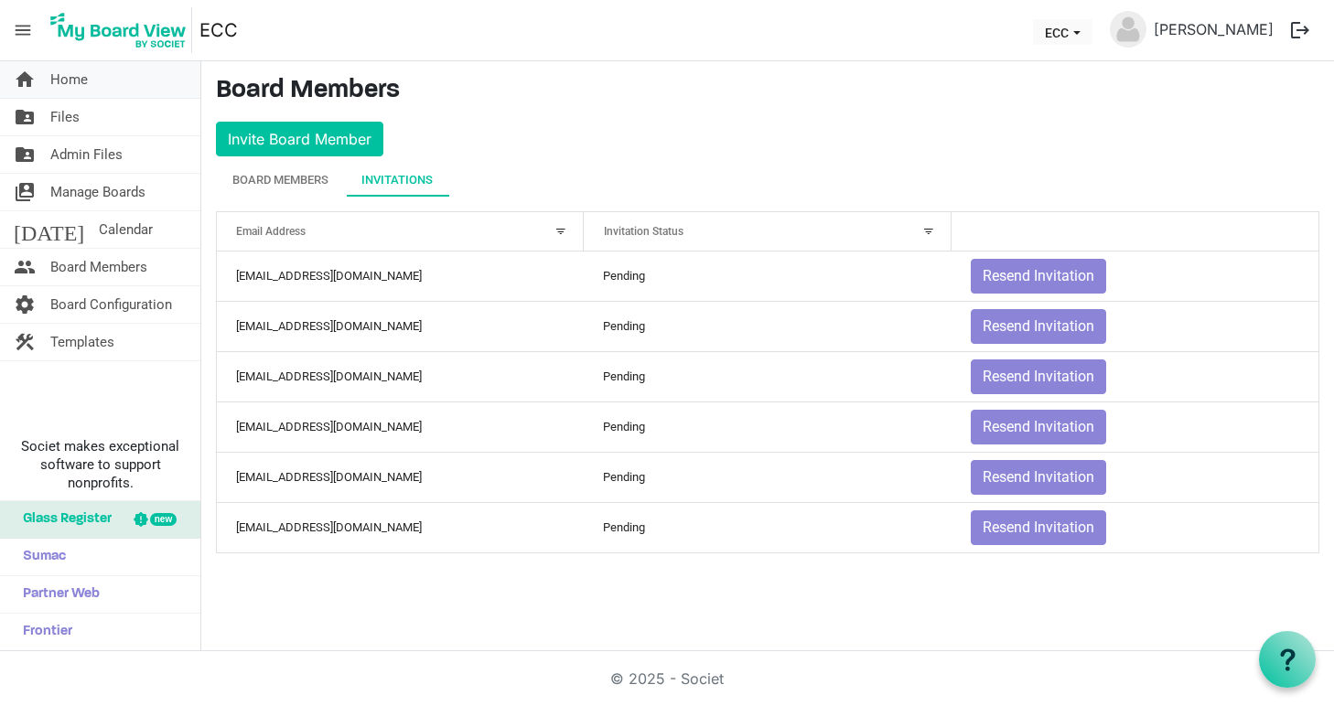
click at [71, 77] on span "Home" at bounding box center [69, 79] width 38 height 37
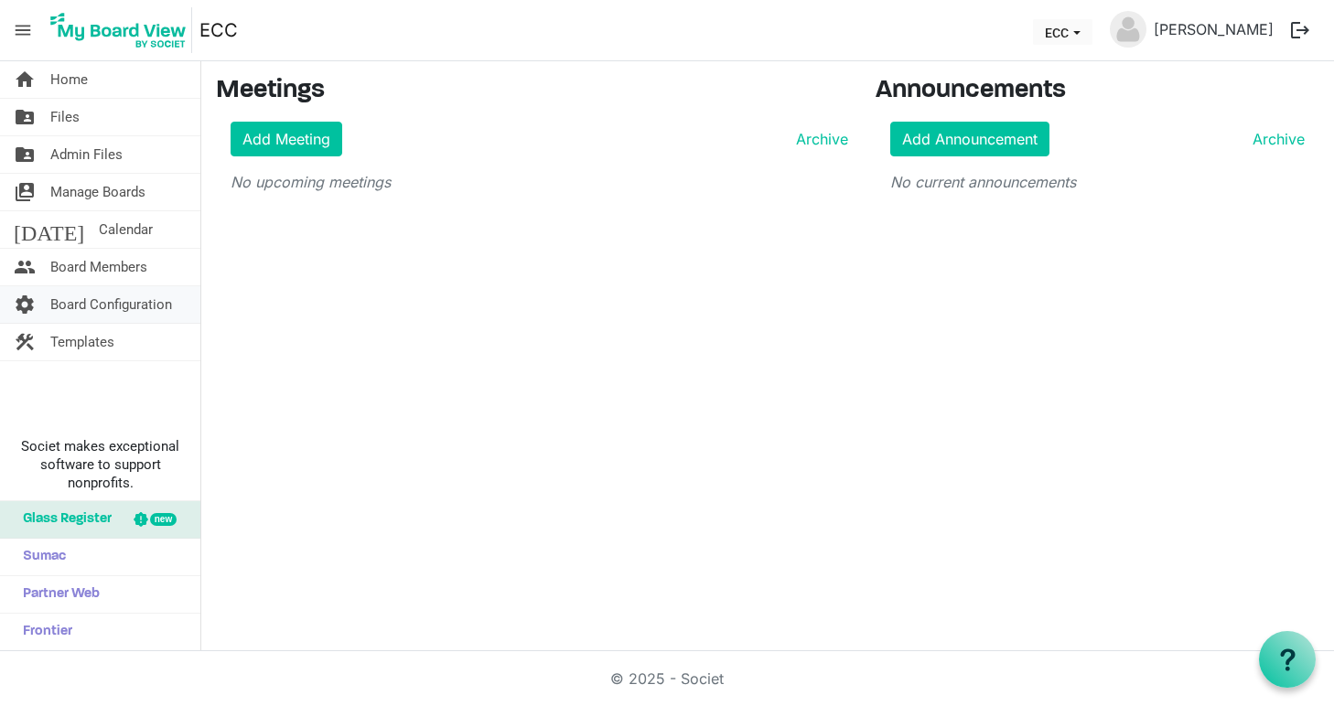
click at [101, 305] on span "Board Configuration" at bounding box center [111, 304] width 122 height 37
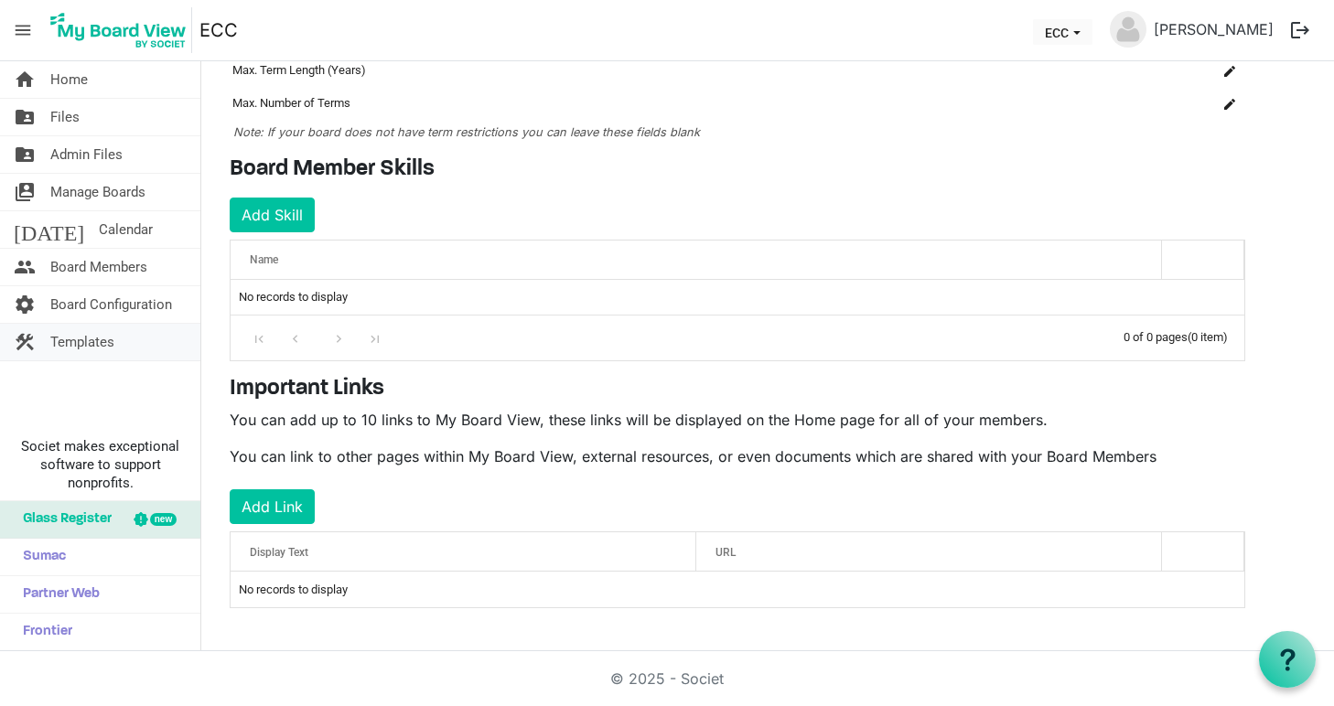
click at [85, 344] on span "Templates" at bounding box center [82, 342] width 64 height 37
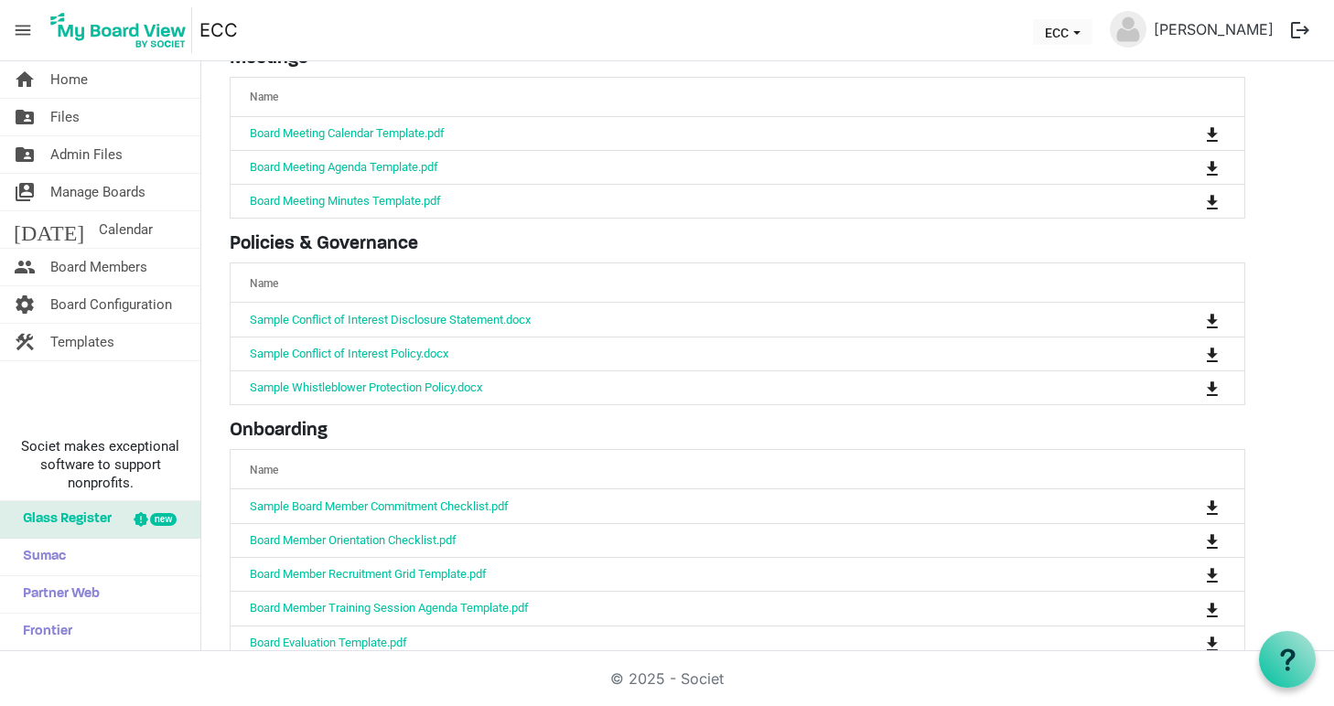
scroll to position [114, 0]
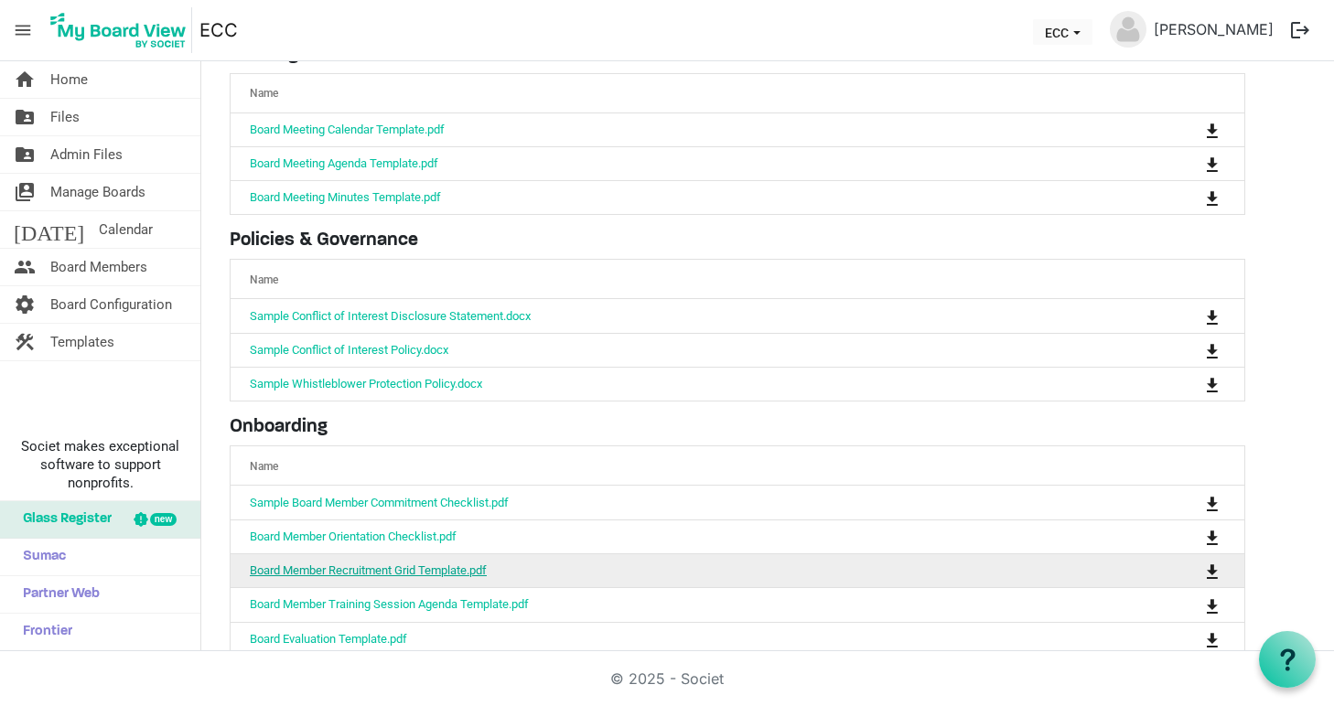
click at [393, 567] on link "Board Member Recruitment Grid Template.pdf" at bounding box center [368, 571] width 237 height 14
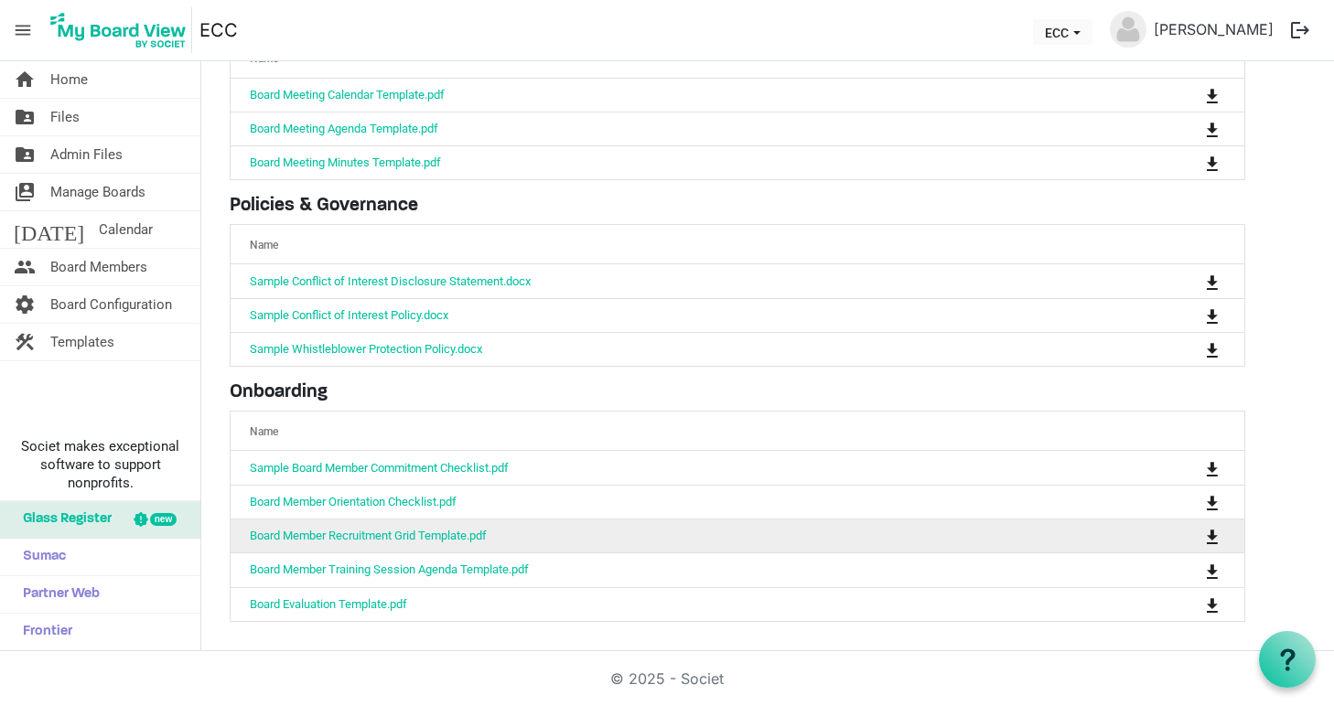
scroll to position [150, 0]
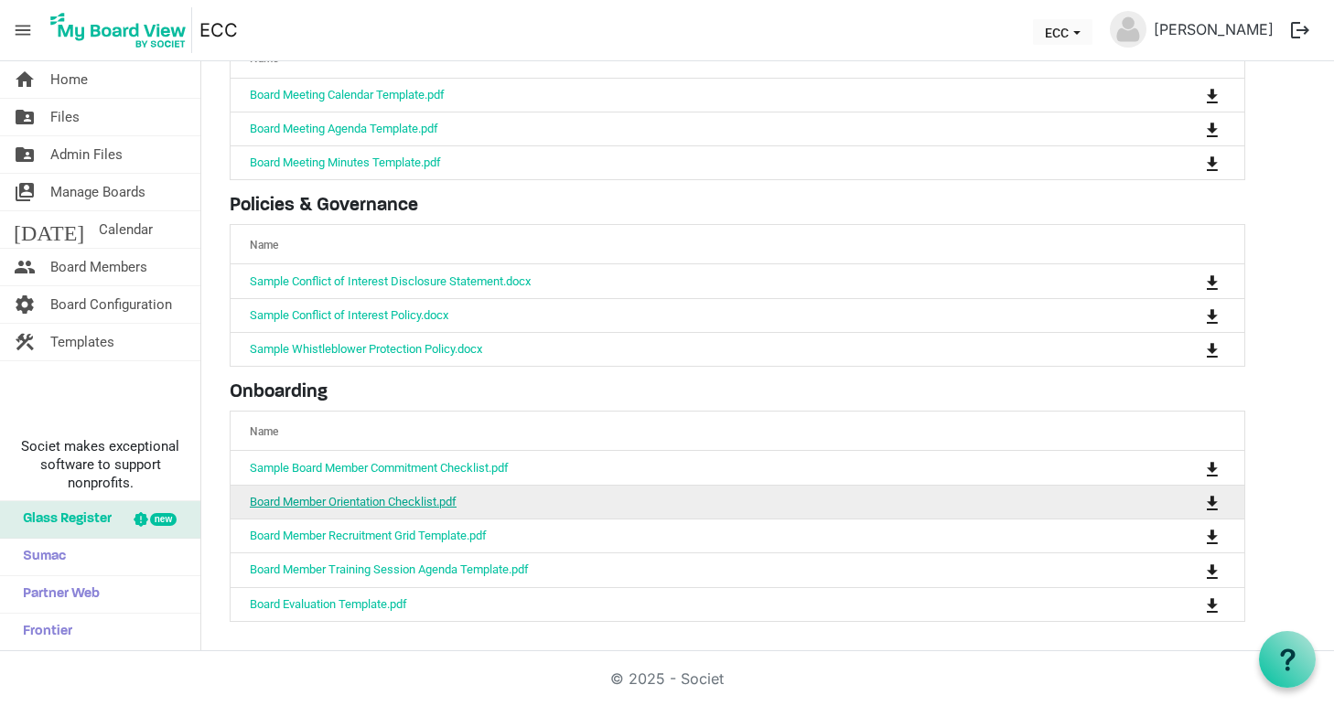
click at [378, 501] on link "Board Member Orientation Checklist.pdf" at bounding box center [353, 502] width 207 height 14
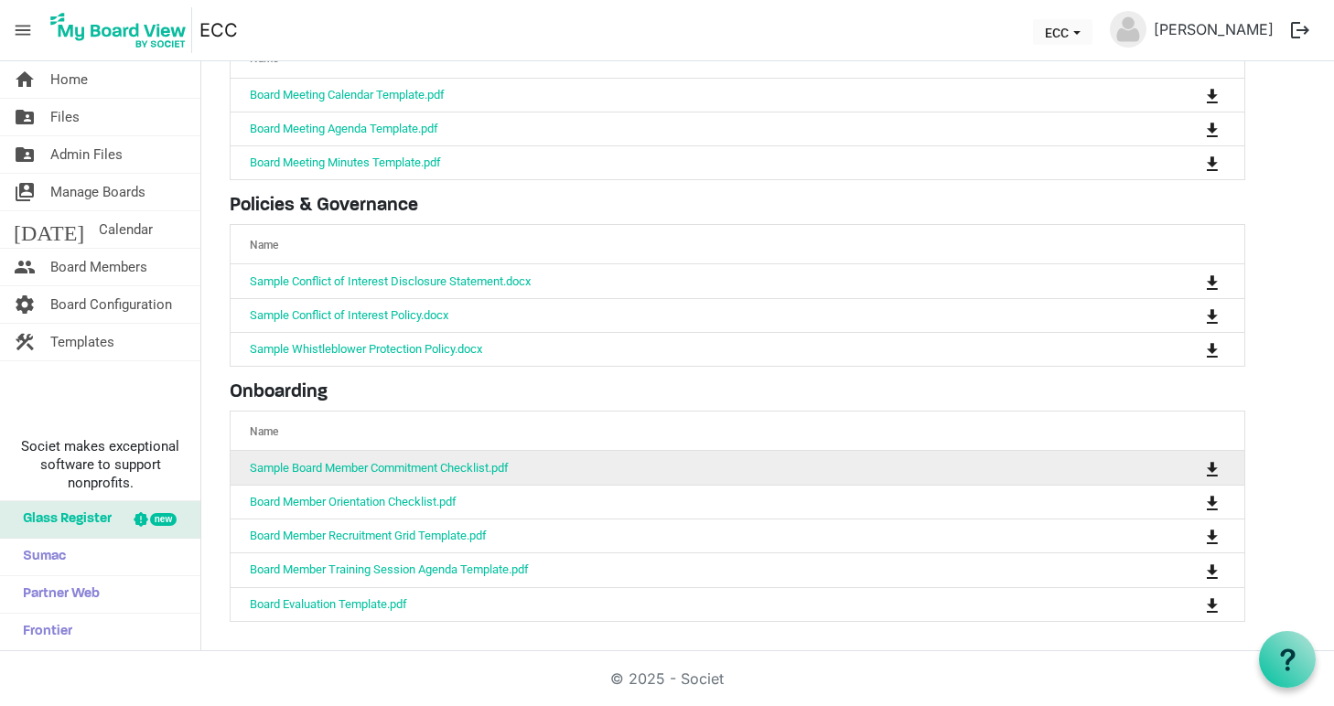
scroll to position [150, 0]
click at [424, 468] on link "Sample Board Member Commitment Checklist.pdf" at bounding box center [379, 468] width 259 height 14
